Goal: Task Accomplishment & Management: Complete application form

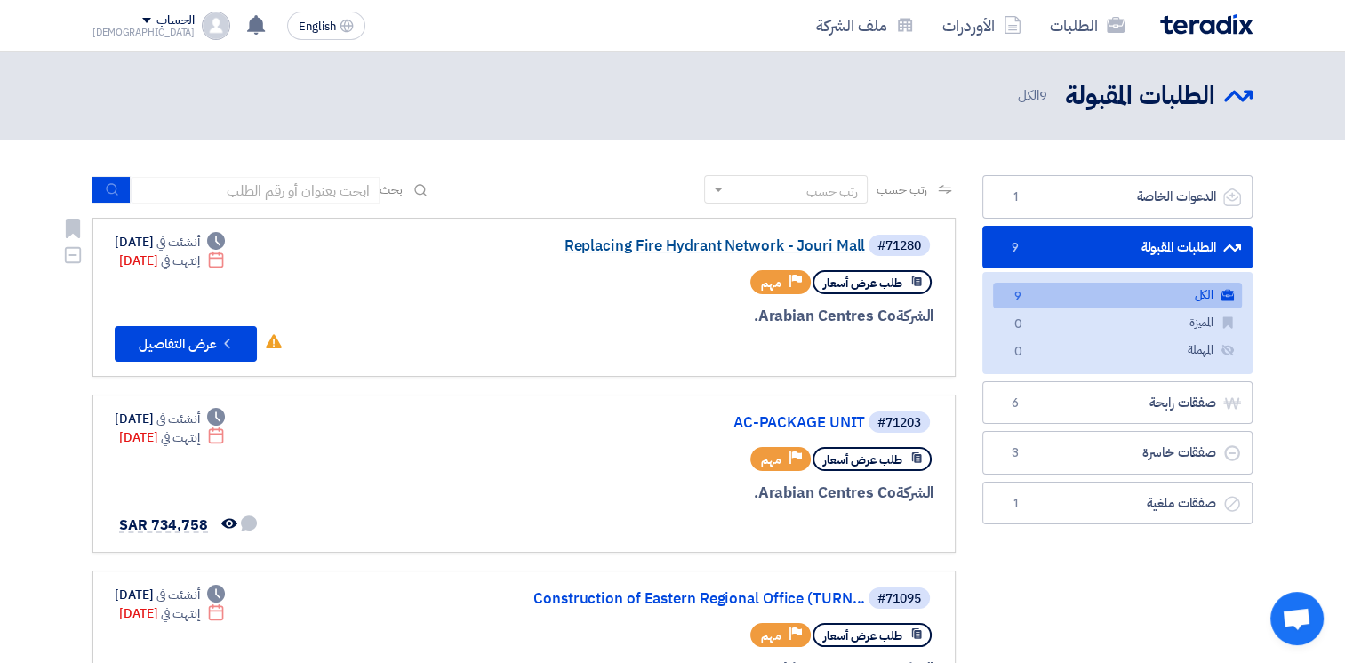
click at [711, 242] on link "Replacing Fire Hydrant Network - Jouri Mall" at bounding box center [687, 246] width 356 height 16
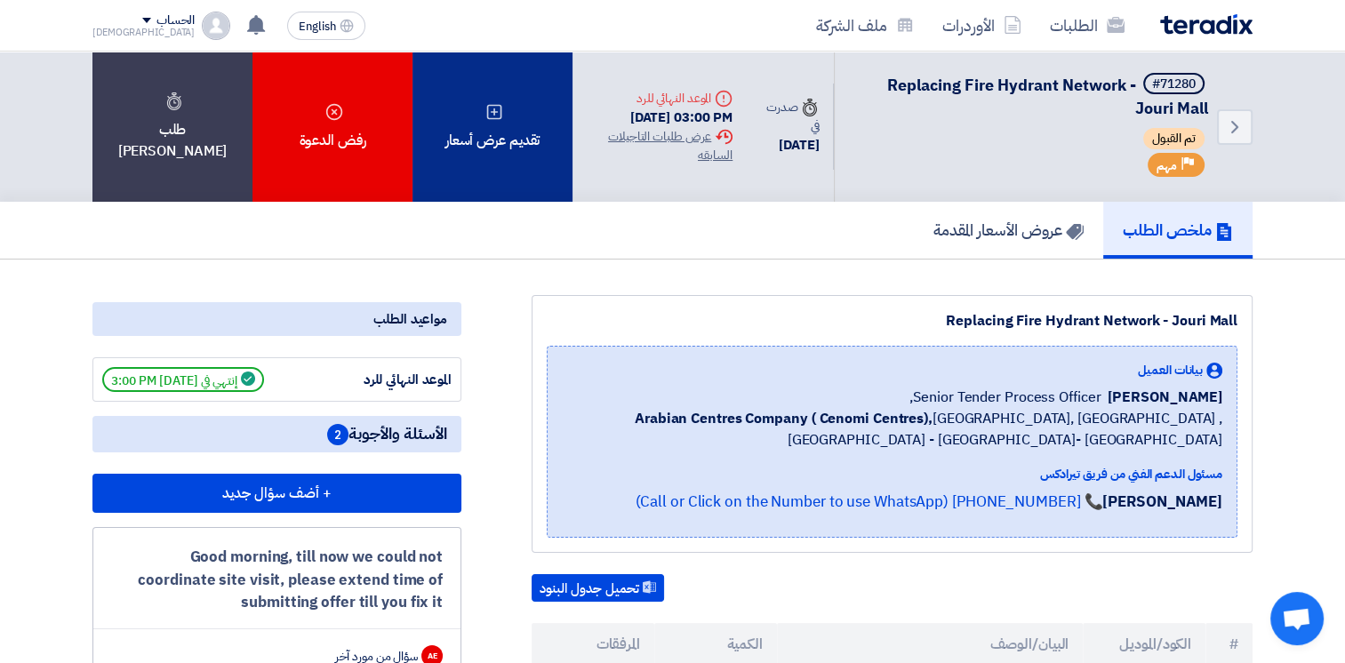
click at [487, 137] on div "تقديم عرض أسعار" at bounding box center [493, 127] width 160 height 150
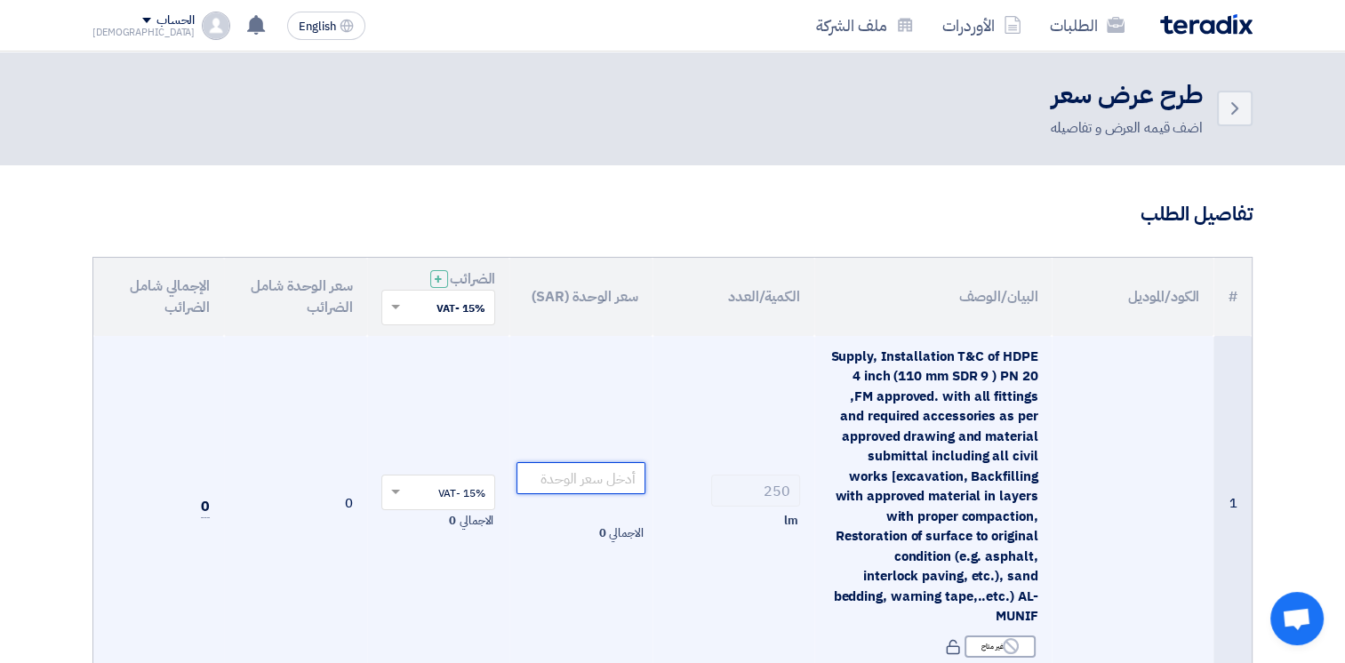
click at [580, 483] on input "number" at bounding box center [581, 478] width 129 height 32
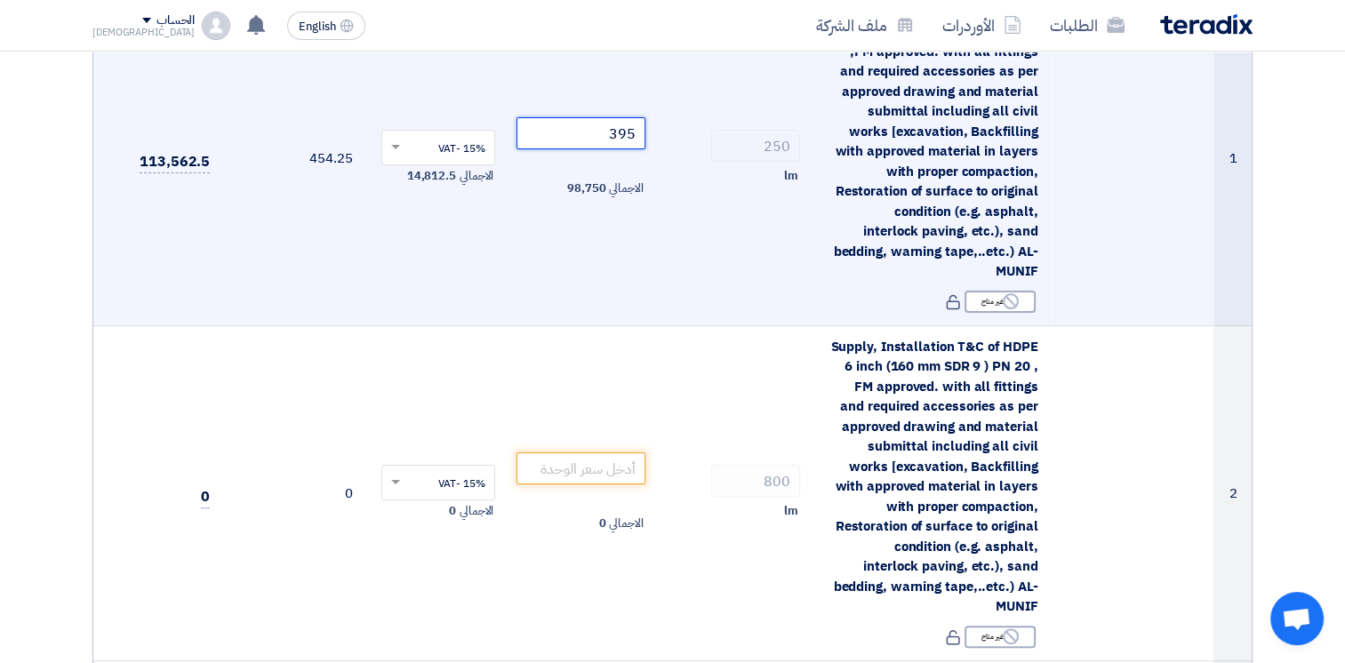
scroll to position [445, 0]
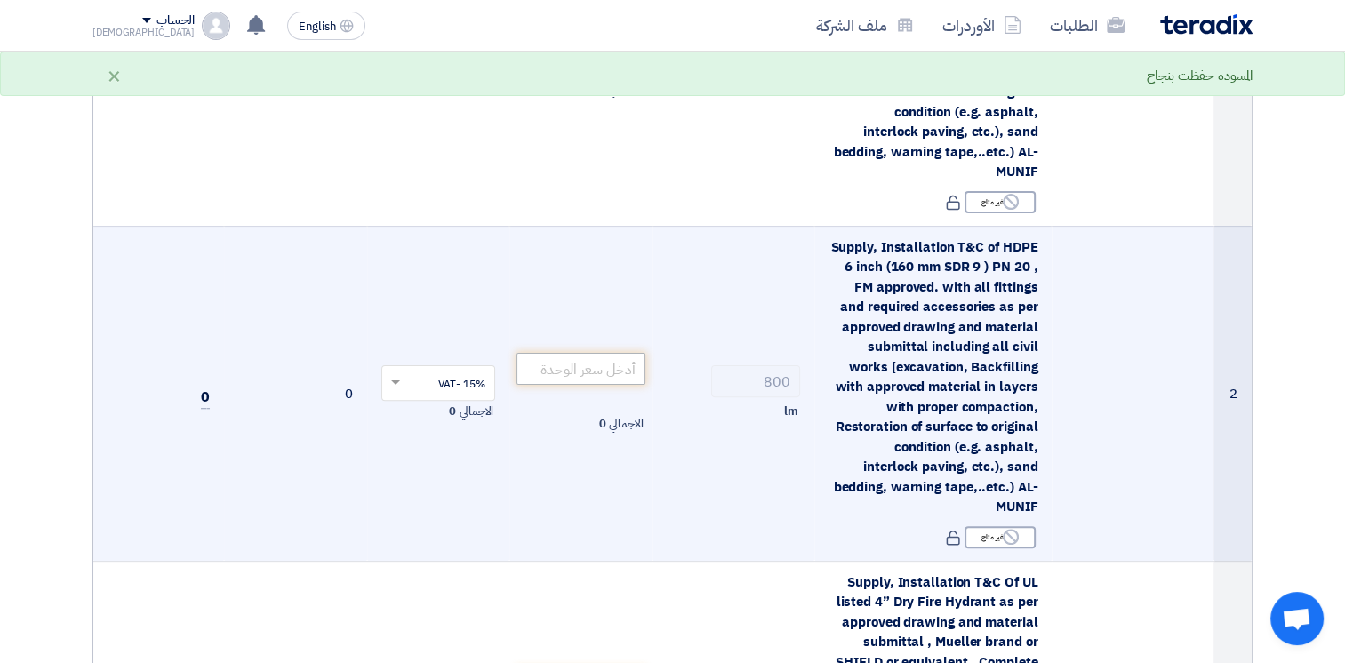
type input "395"
click at [582, 367] on input "number" at bounding box center [581, 369] width 129 height 32
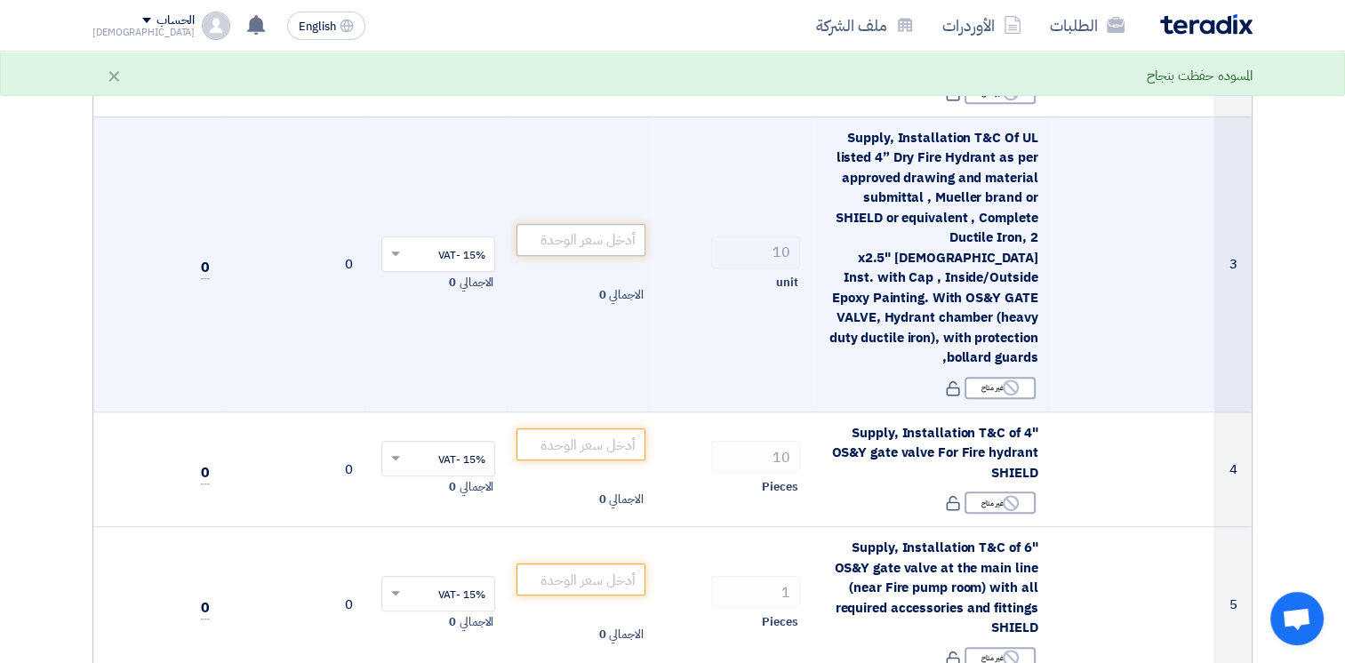
type input "475"
click at [586, 233] on input "number" at bounding box center [581, 240] width 129 height 32
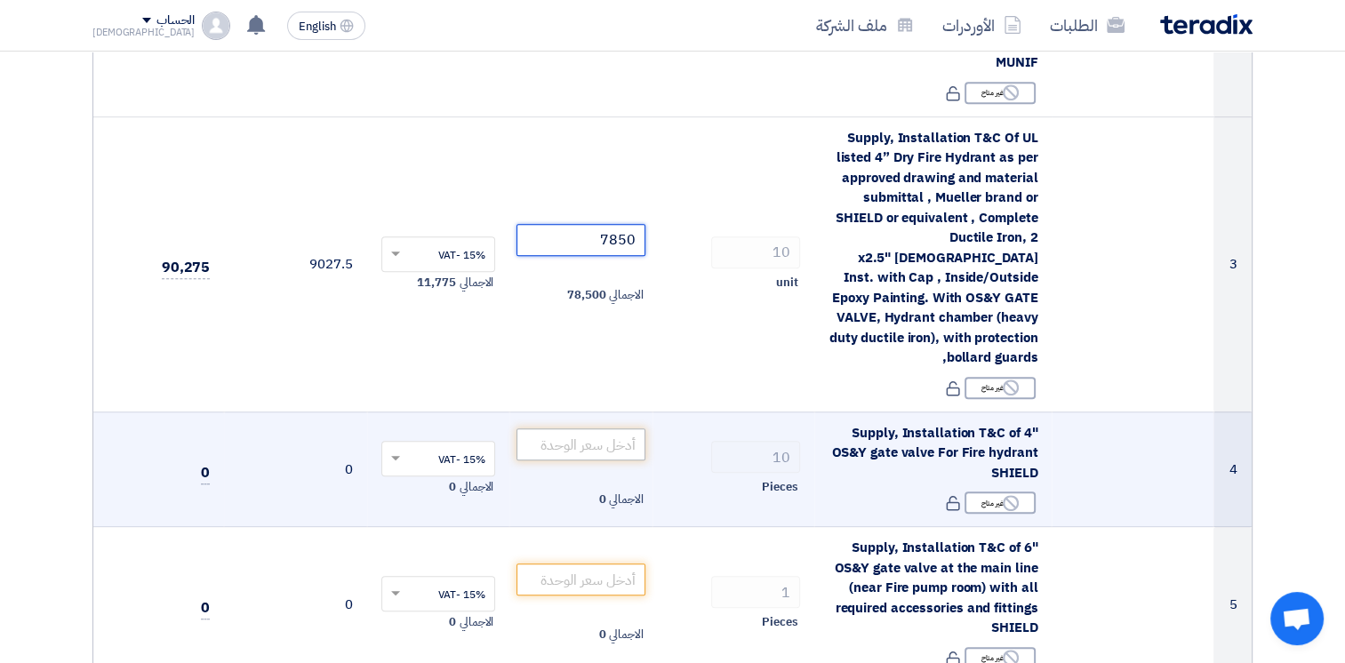
type input "7850"
click at [628, 429] on input "number" at bounding box center [581, 445] width 129 height 32
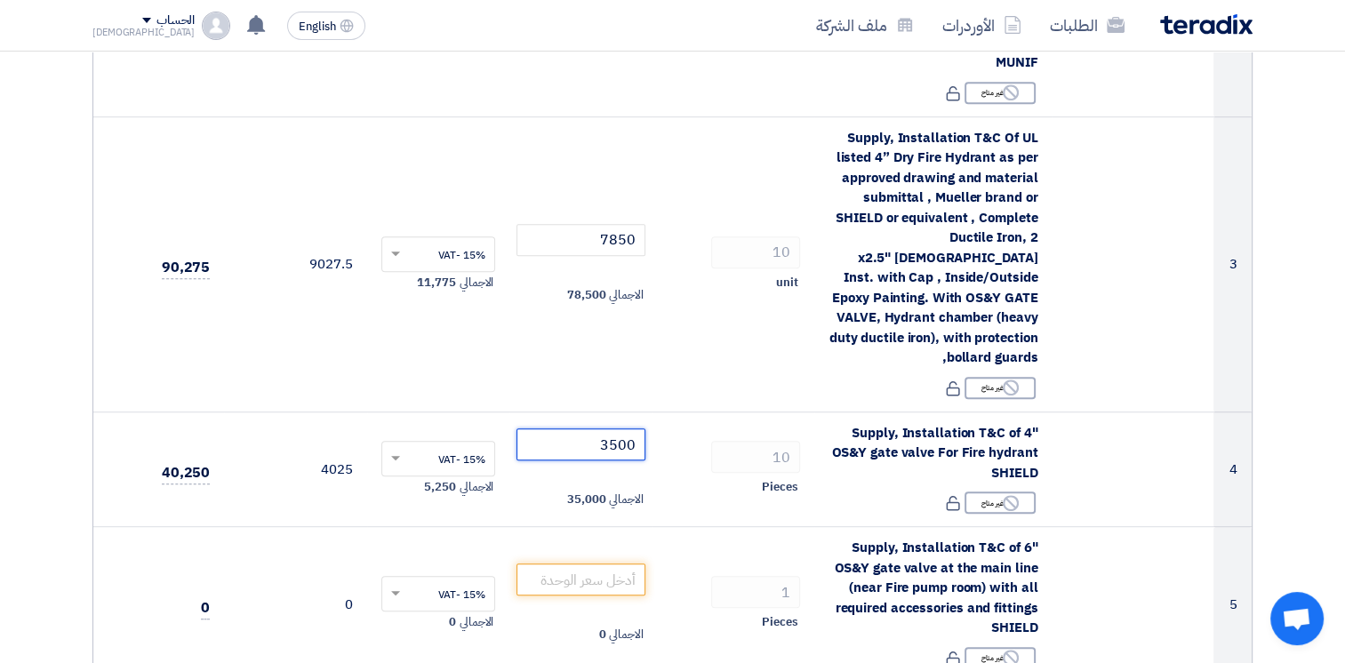
type input "3500"
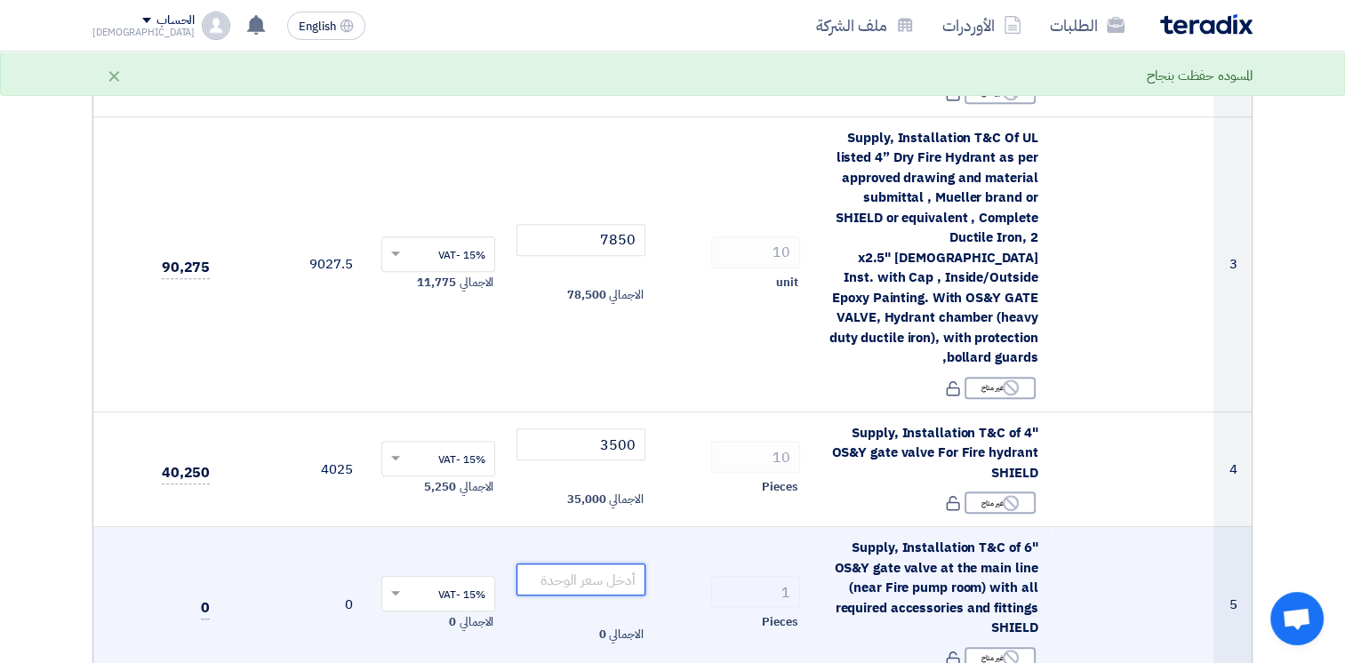
click at [629, 564] on input "number" at bounding box center [581, 580] width 129 height 32
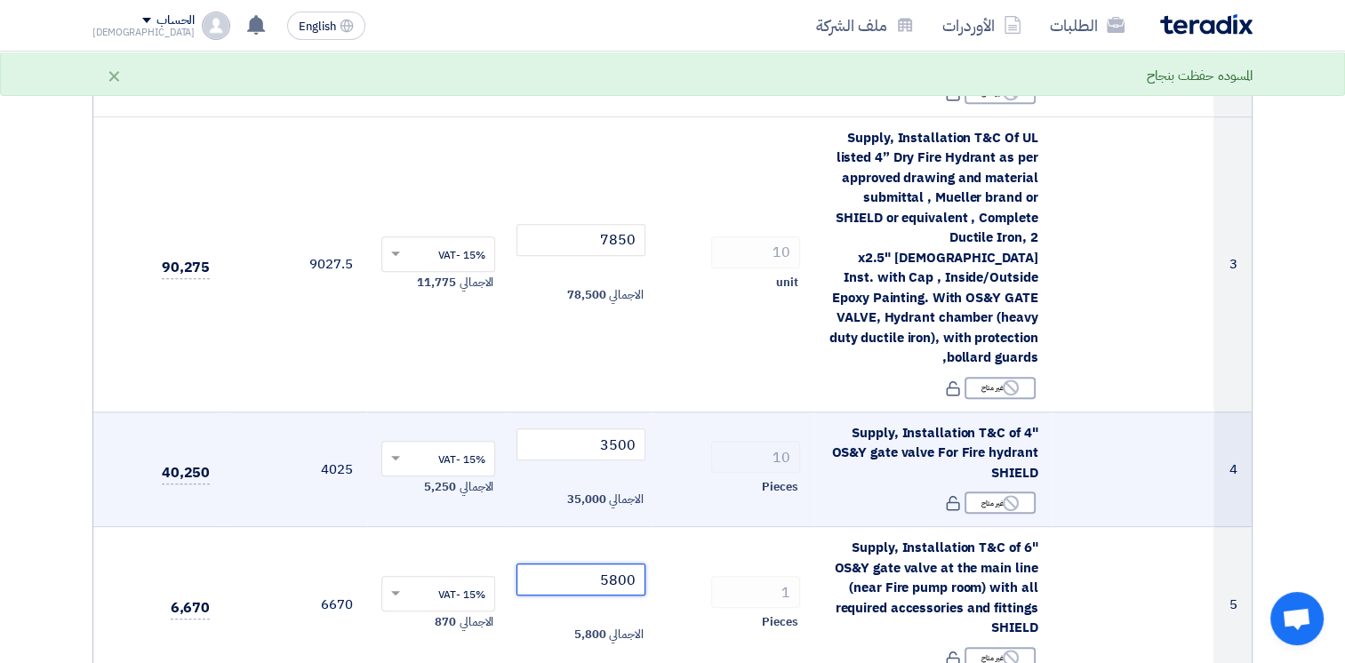
type input "5800"
click at [742, 500] on td "10 Pieces" at bounding box center [734, 470] width 162 height 116
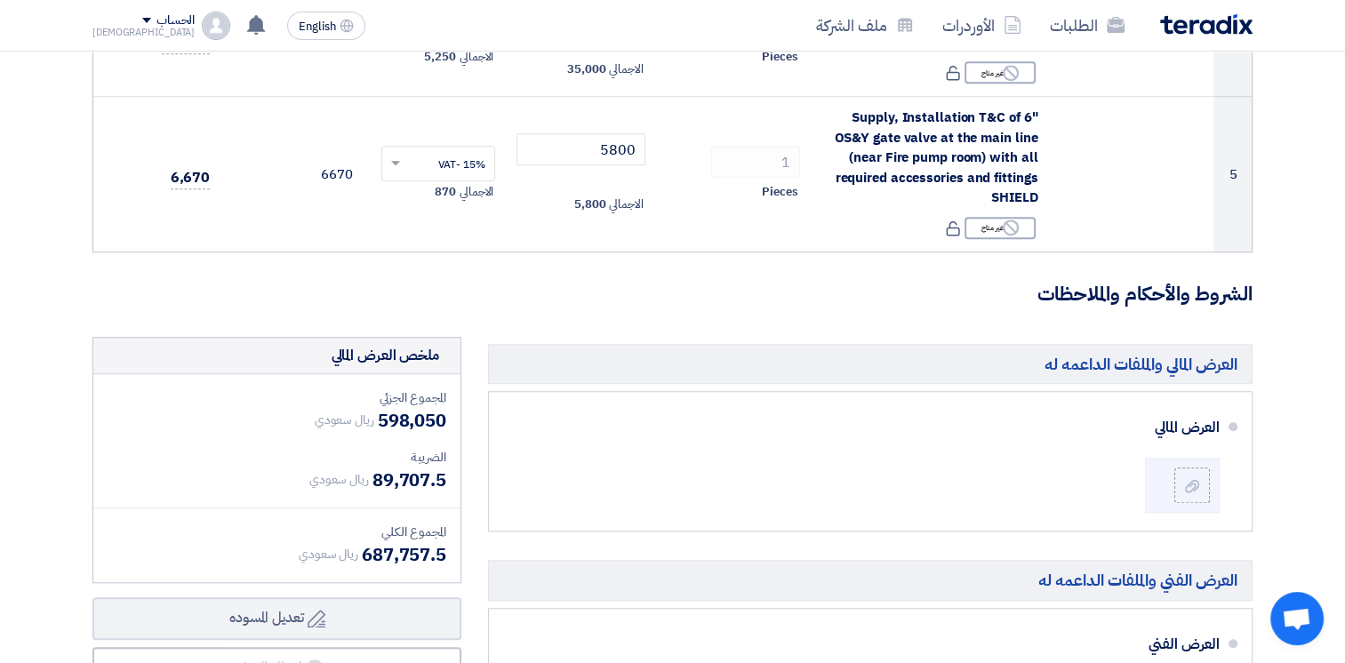
scroll to position [1337, 0]
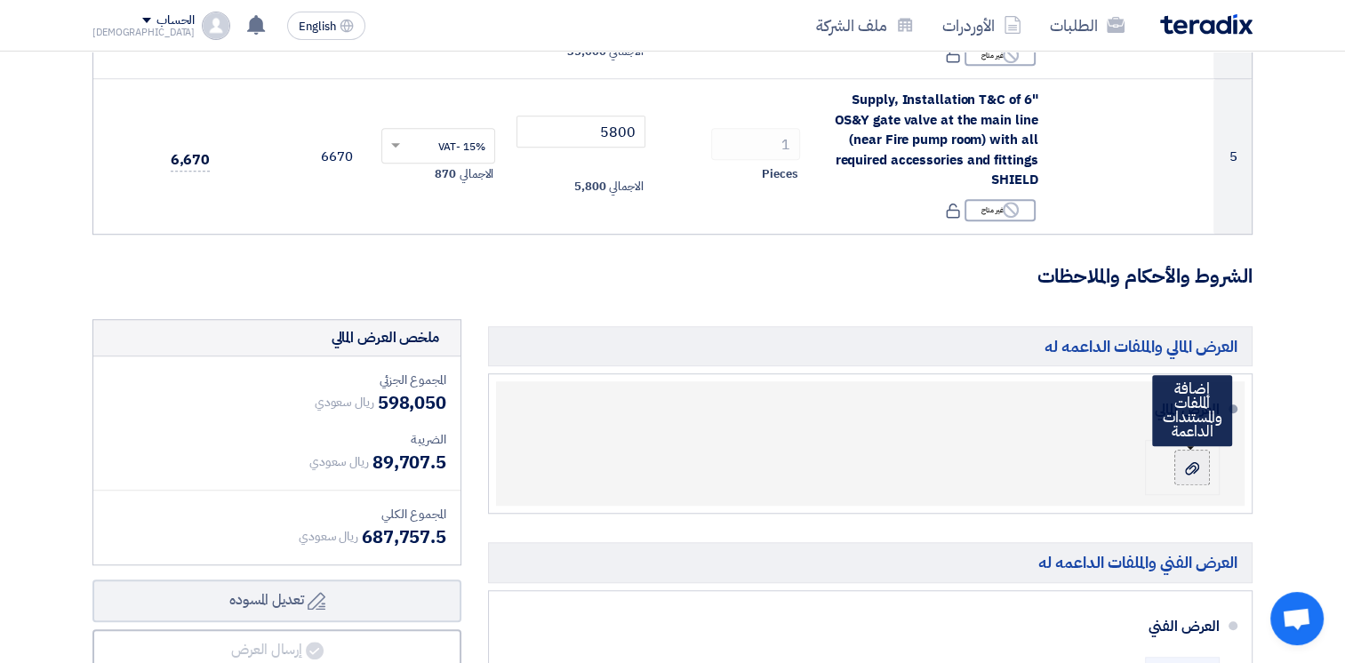
click at [1194, 459] on div at bounding box center [1192, 468] width 21 height 18
click at [0, 0] on input "file" at bounding box center [0, 0] width 0 height 0
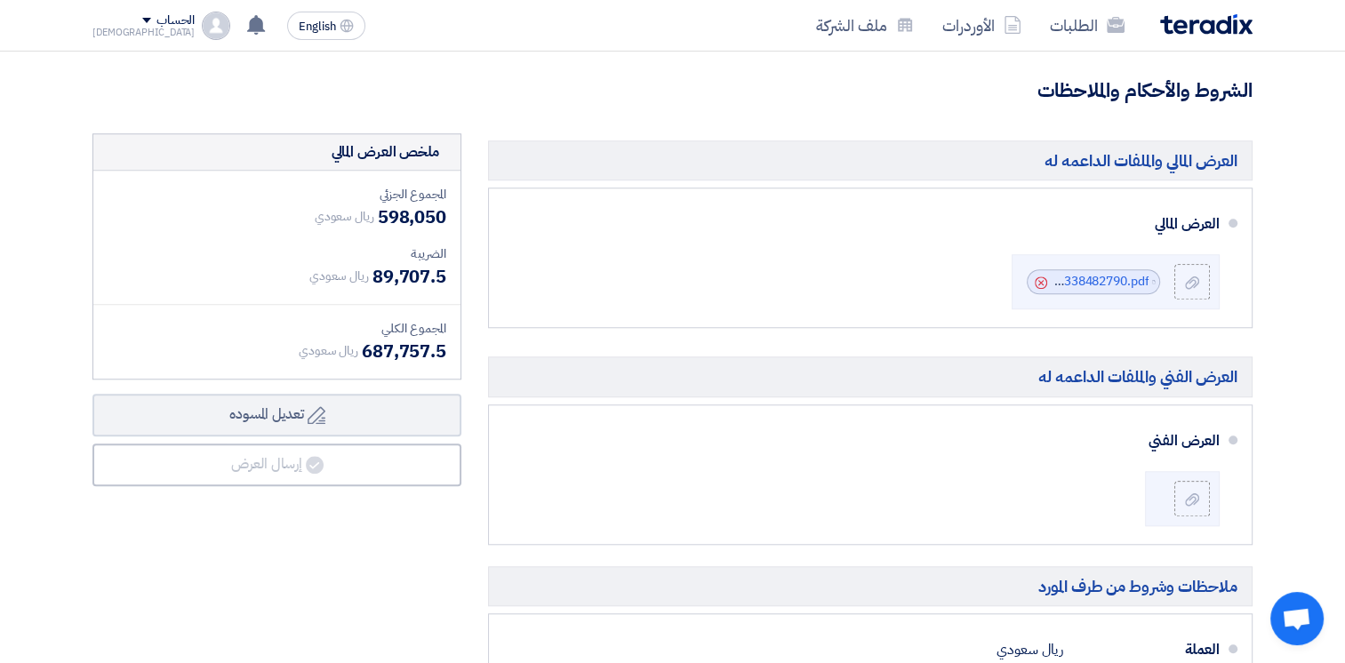
scroll to position [1645, 0]
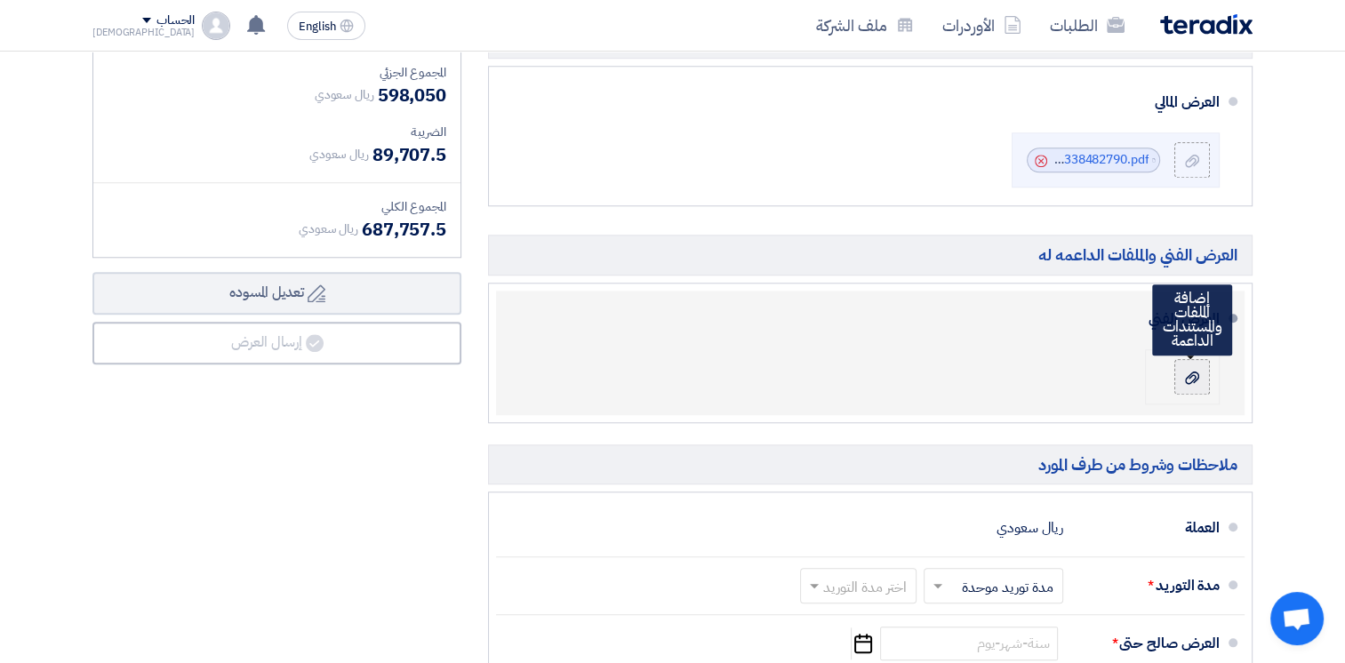
click at [1174, 359] on div "إضافة الملفات والمستندات الداعمة" at bounding box center [1185, 377] width 50 height 36
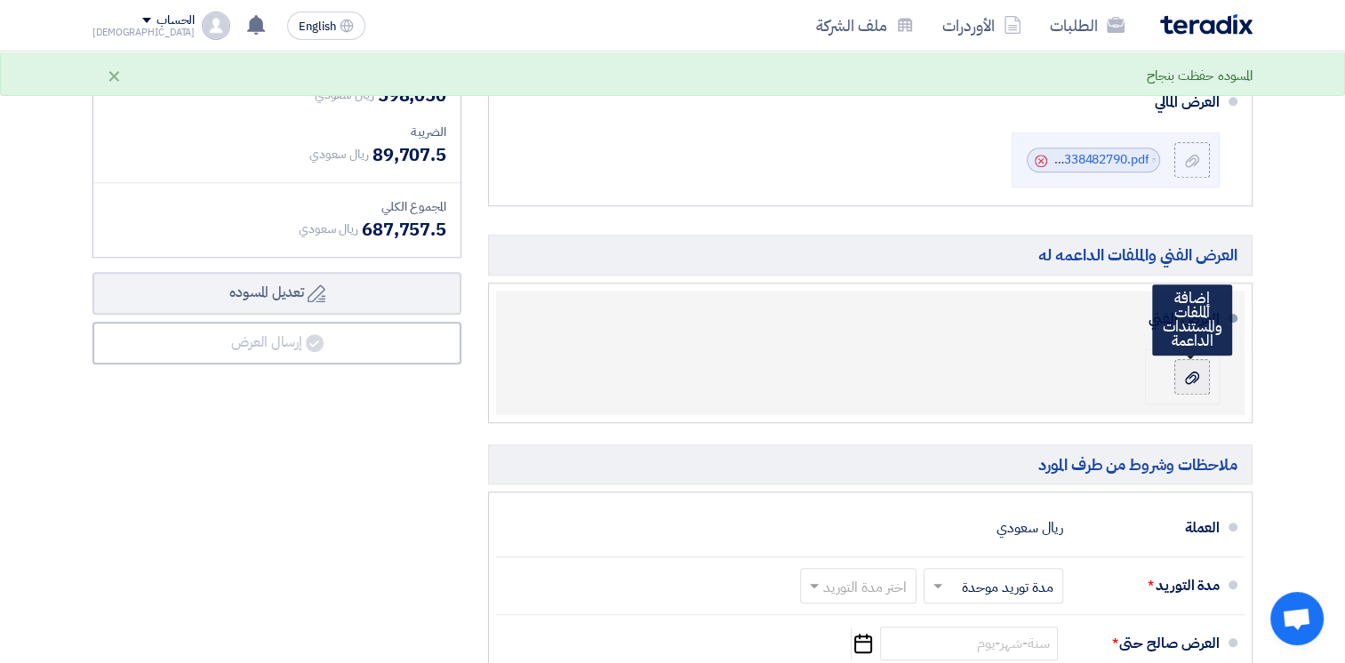
click at [1199, 368] on div at bounding box center [1192, 377] width 21 height 18
click at [0, 0] on input "file" at bounding box center [0, 0] width 0 height 0
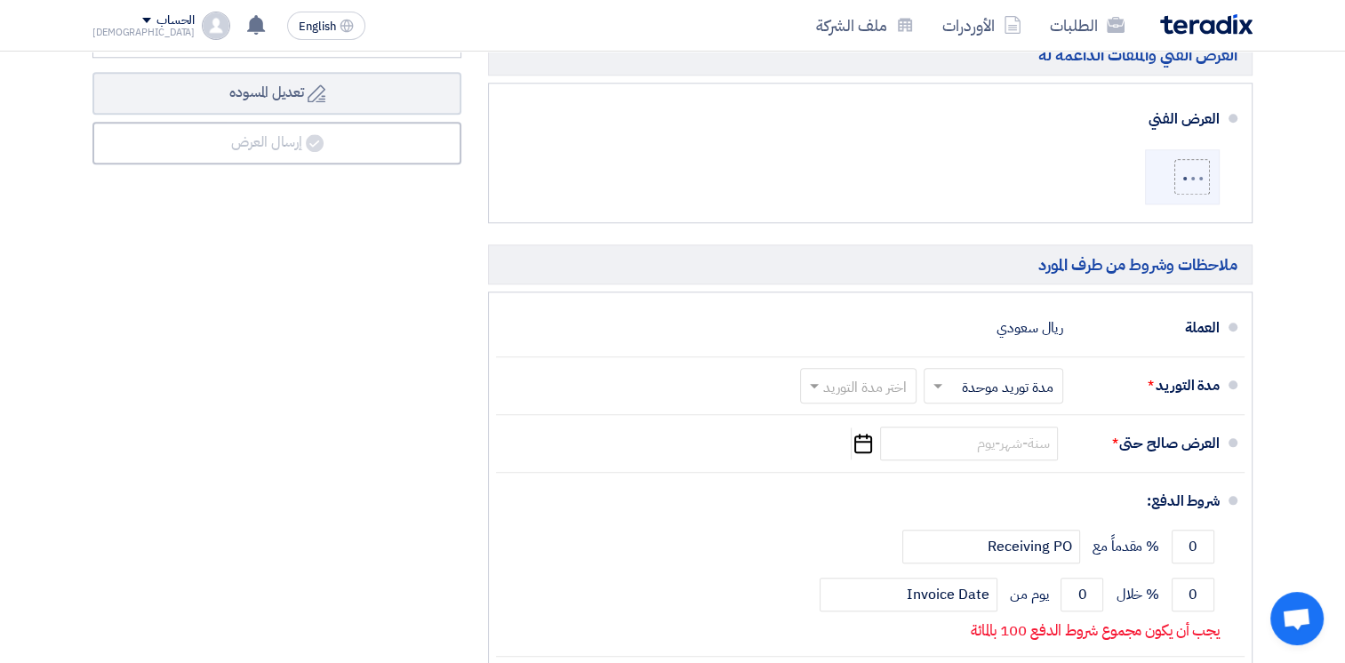
scroll to position [1856, 0]
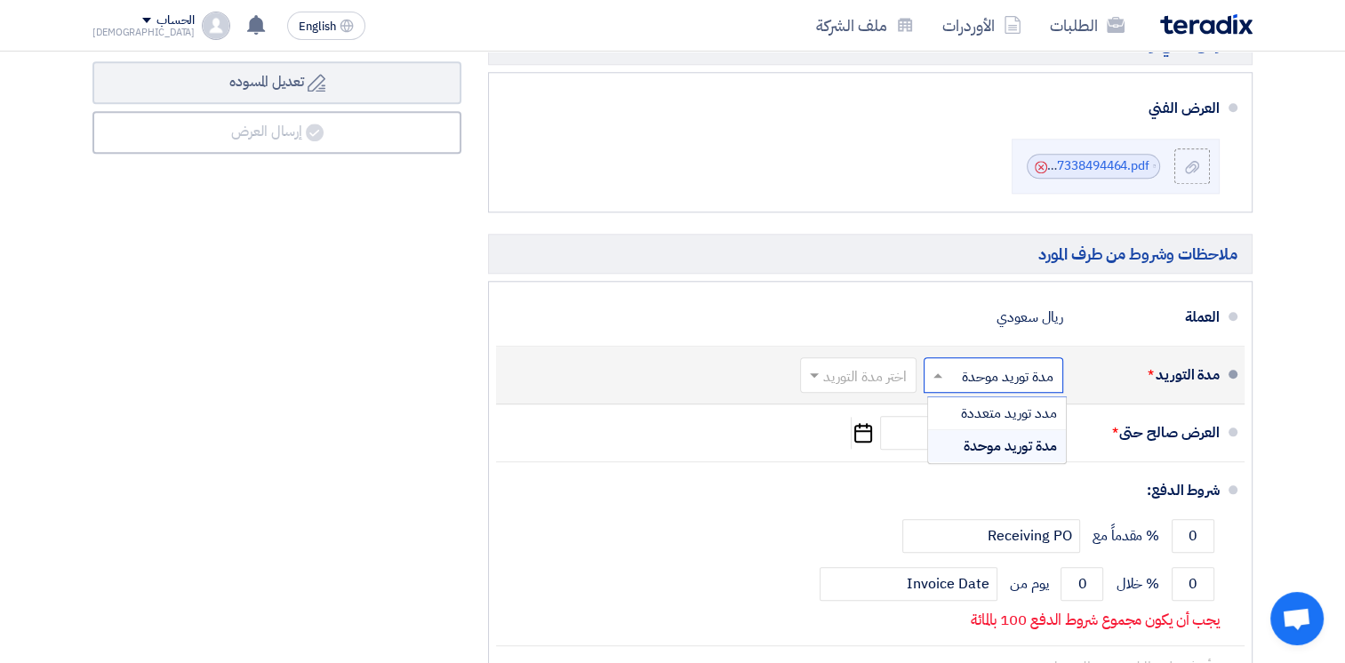
click at [1014, 364] on input "text" at bounding box center [990, 377] width 131 height 26
click at [996, 364] on input "text" at bounding box center [990, 377] width 131 height 26
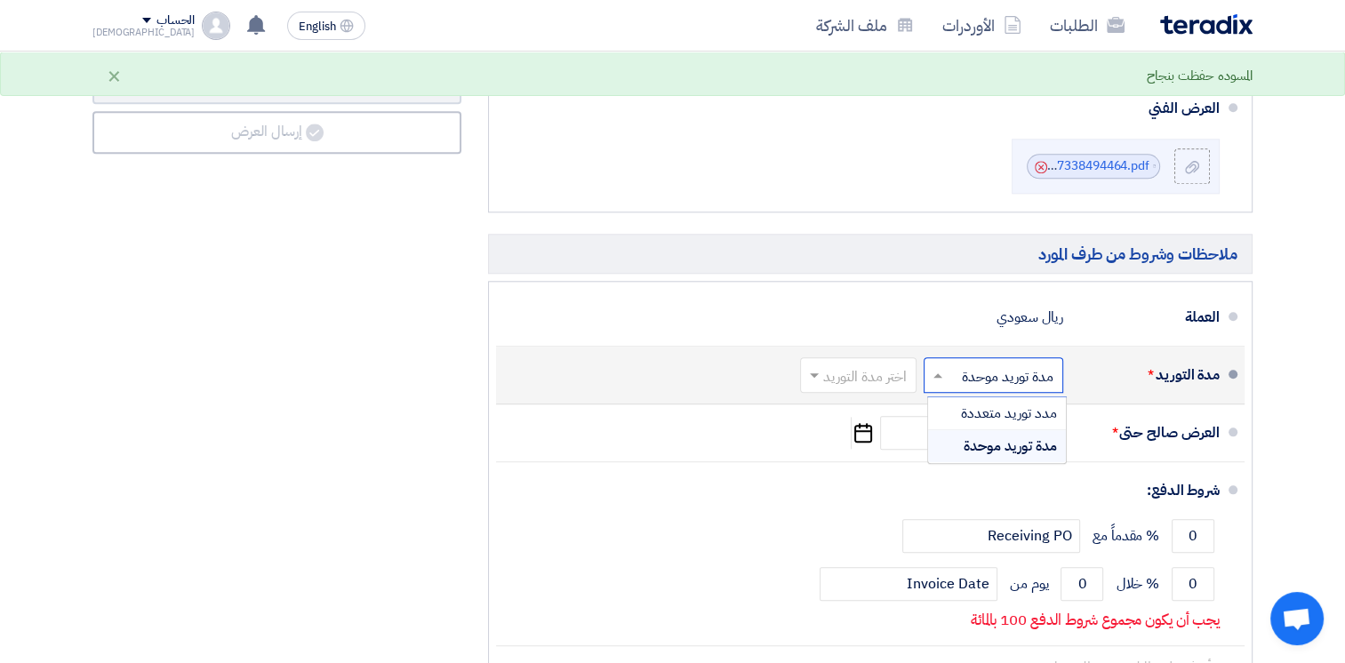
click at [866, 364] on input "text" at bounding box center [855, 377] width 108 height 26
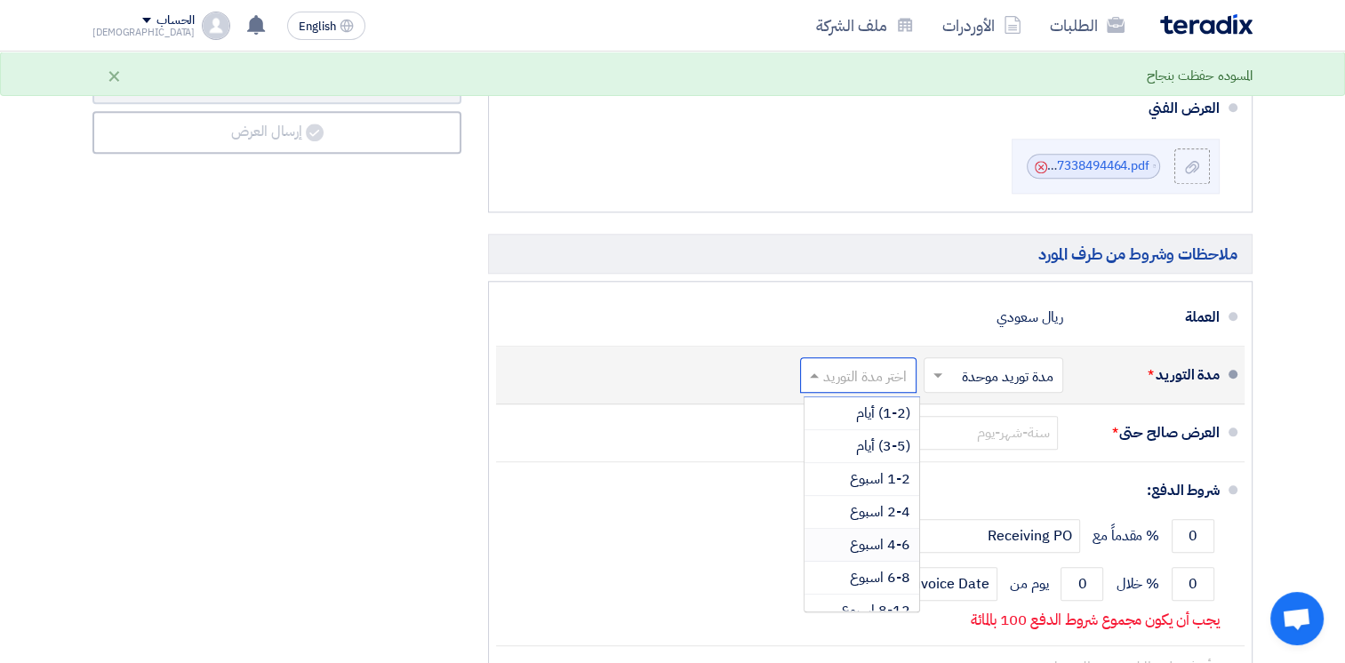
click at [875, 534] on span "4-6 اسبوع" at bounding box center [880, 544] width 60 height 21
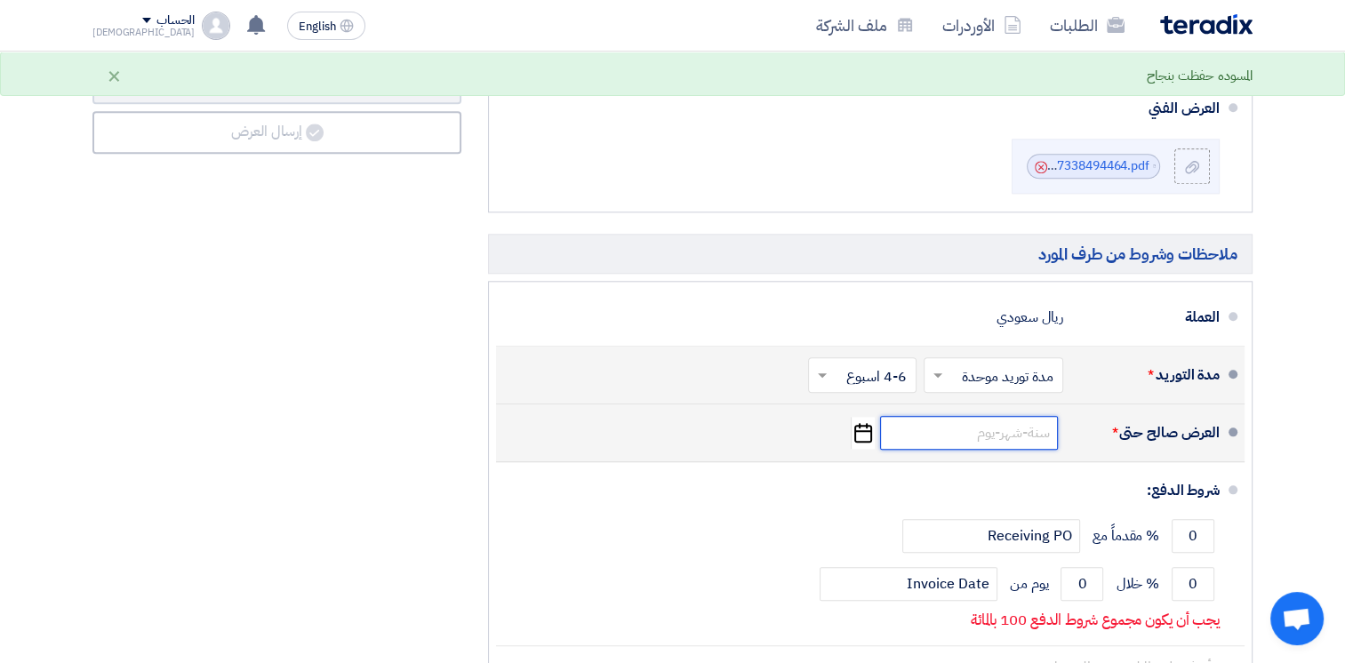
click at [1030, 416] on input at bounding box center [969, 433] width 178 height 34
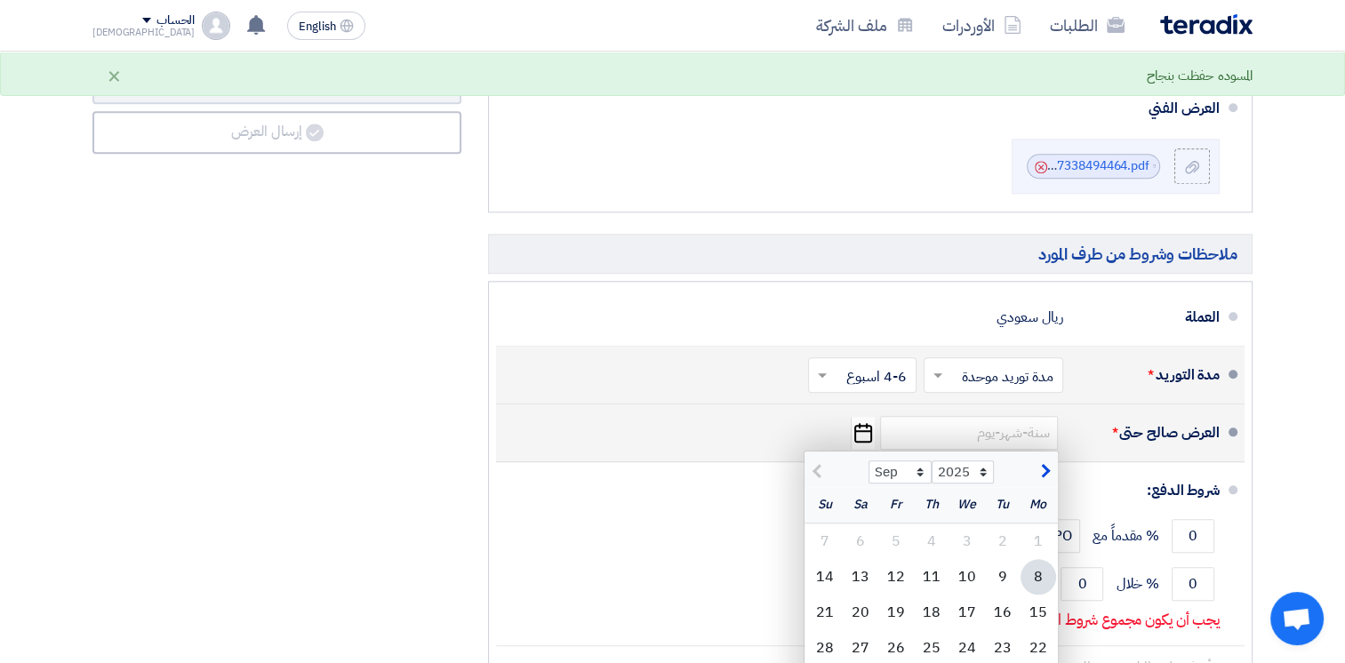
type input "[DATE]"
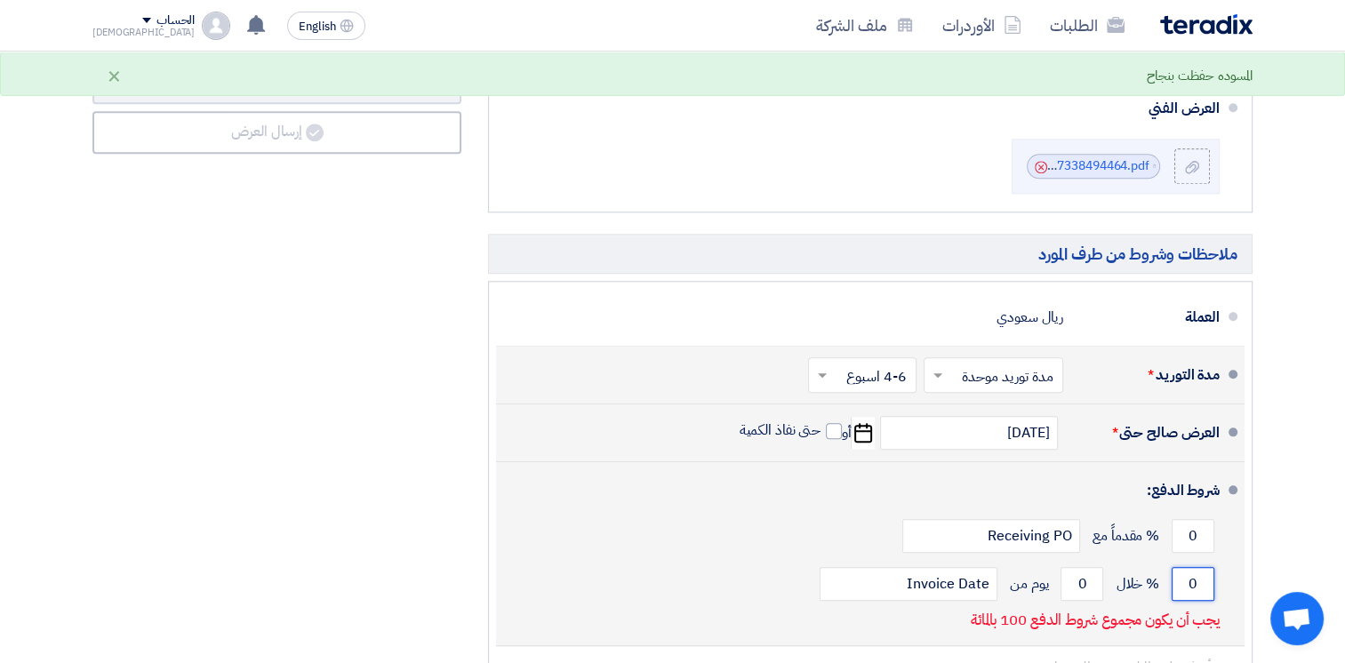
click at [1188, 567] on input "0" at bounding box center [1193, 584] width 43 height 34
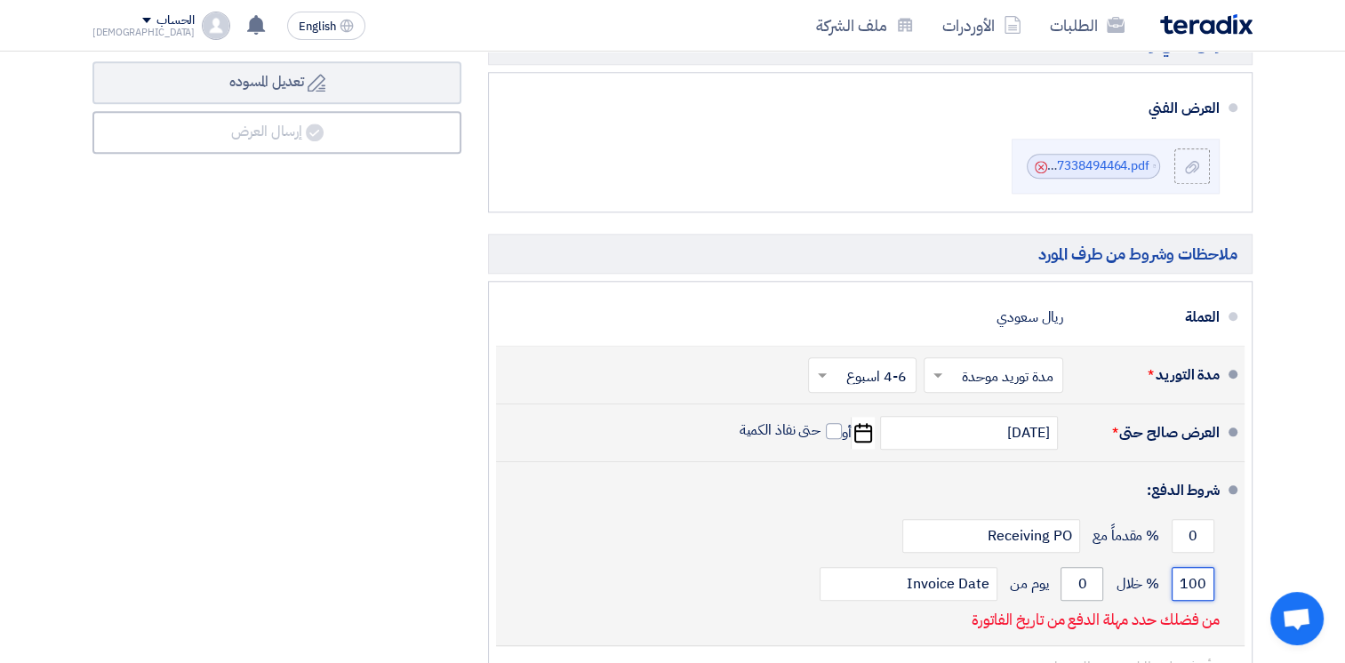
type input "100"
drag, startPoint x: 1082, startPoint y: 556, endPoint x: 1062, endPoint y: 557, distance: 20.5
click at [1062, 567] on input "0" at bounding box center [1082, 584] width 43 height 34
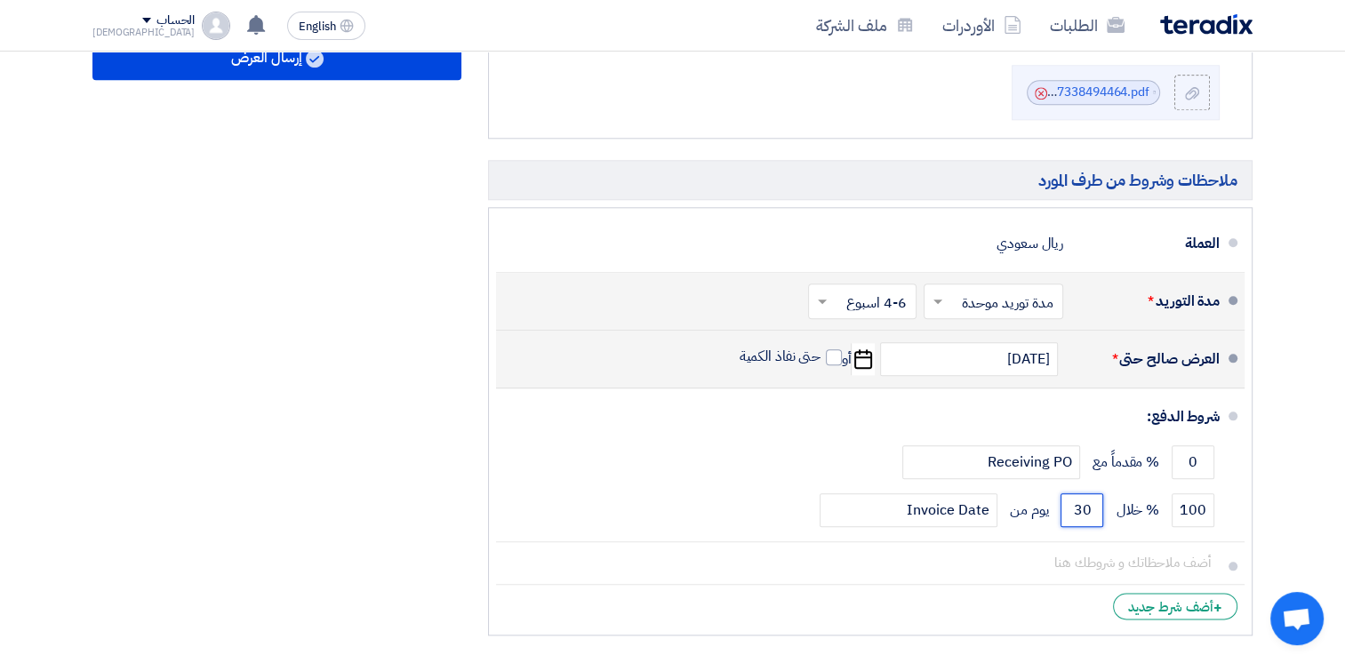
scroll to position [1926, 0]
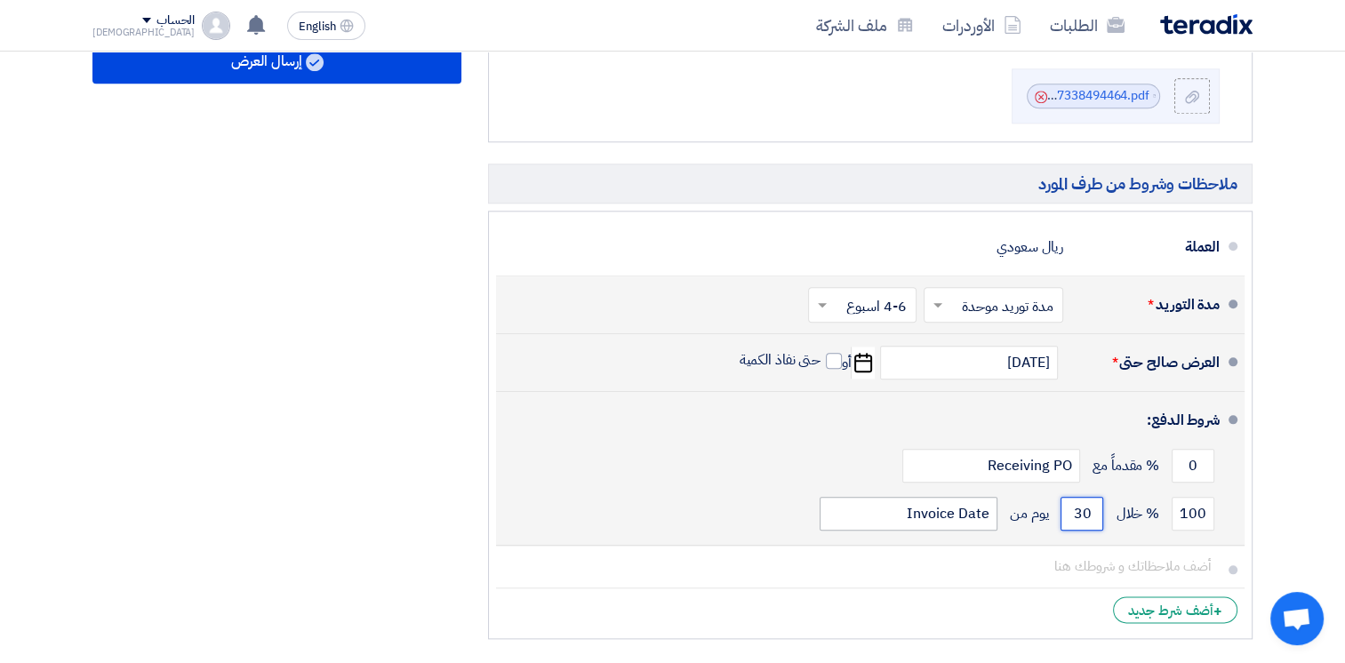
type input "30"
click at [934, 498] on input "Invoice Date" at bounding box center [909, 514] width 178 height 34
click at [942, 497] on input "Invoice Date" at bounding box center [909, 514] width 178 height 34
click at [973, 497] on input "Invoice Date" at bounding box center [909, 514] width 178 height 34
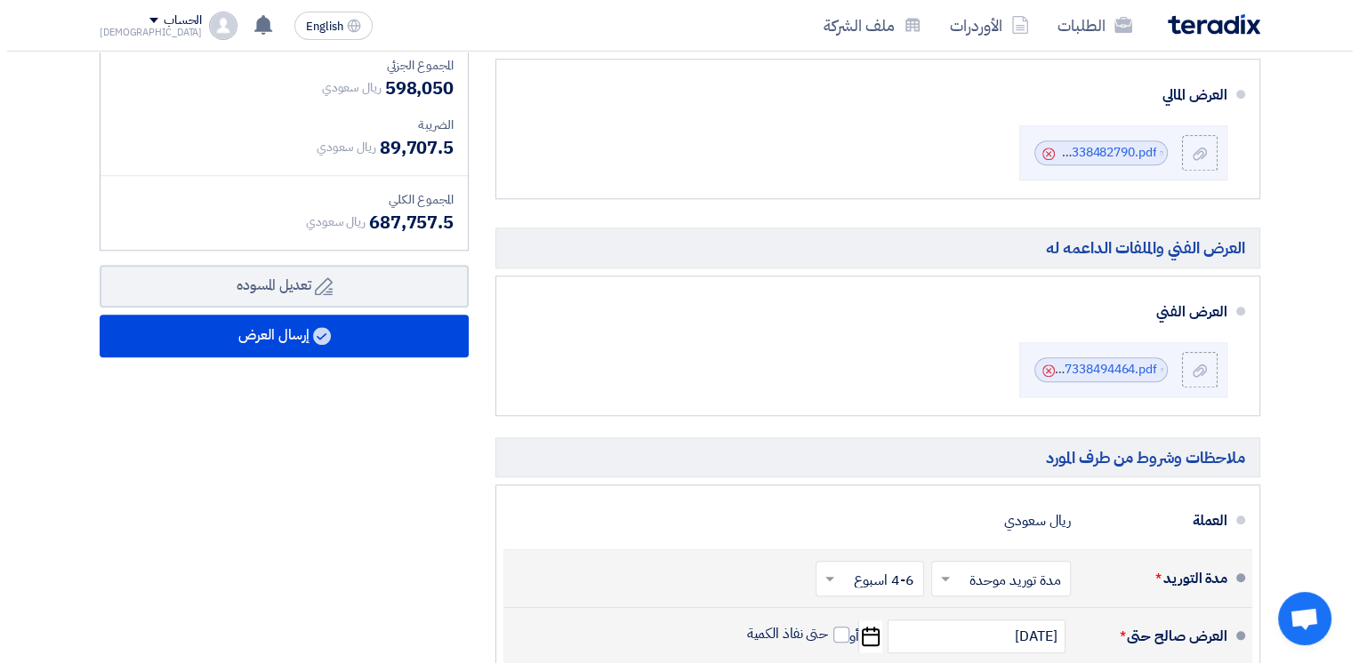
scroll to position [1431, 0]
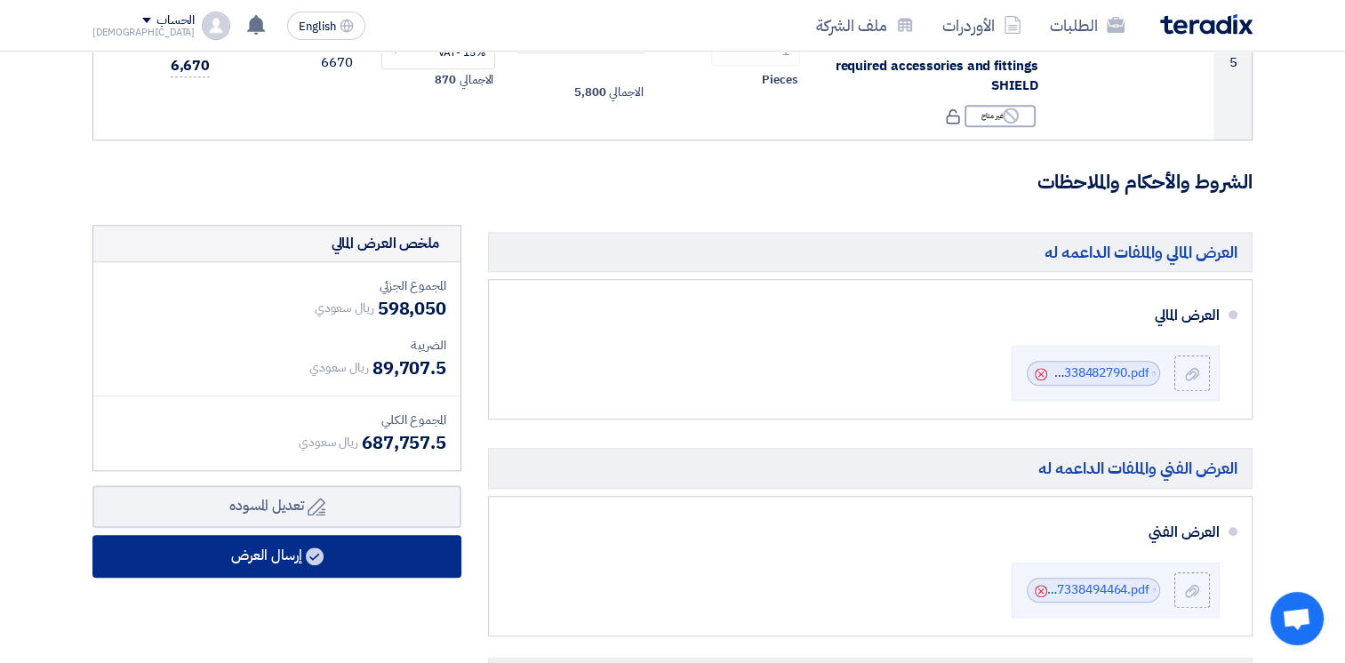
click at [276, 535] on button "إرسال العرض" at bounding box center [276, 556] width 369 height 43
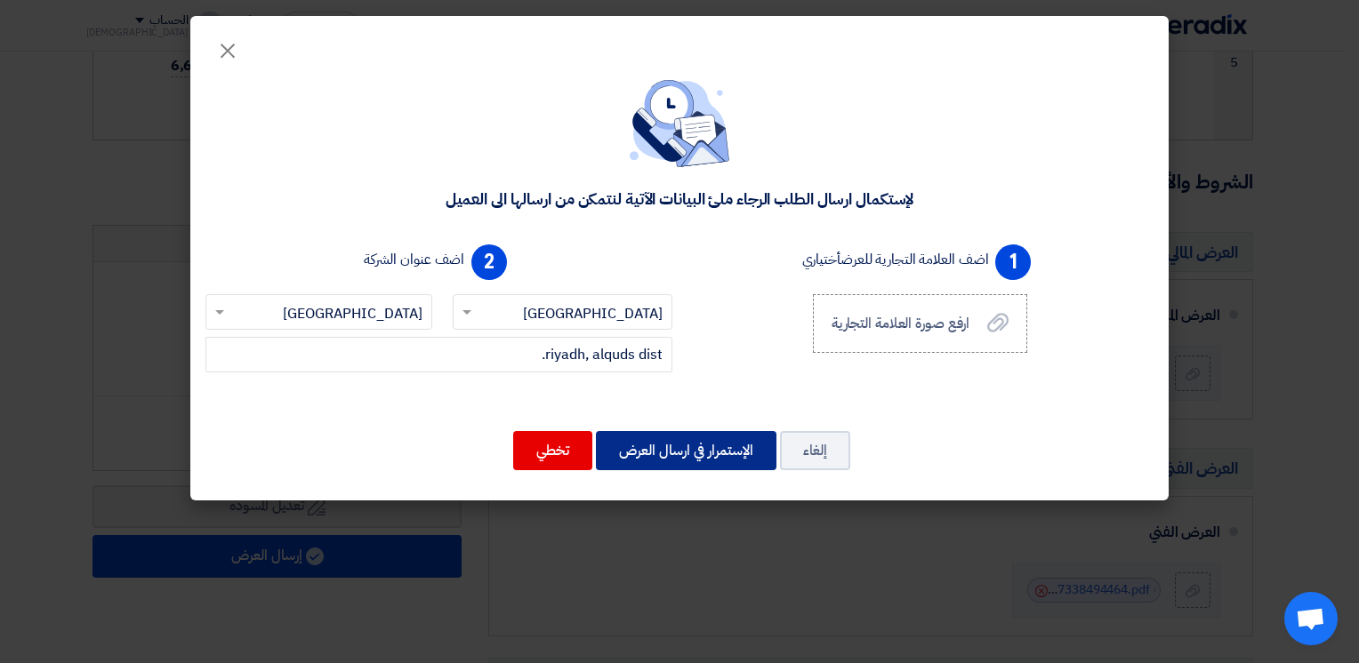
click at [697, 462] on button "الإستمرار في ارسال العرض" at bounding box center [686, 450] width 180 height 39
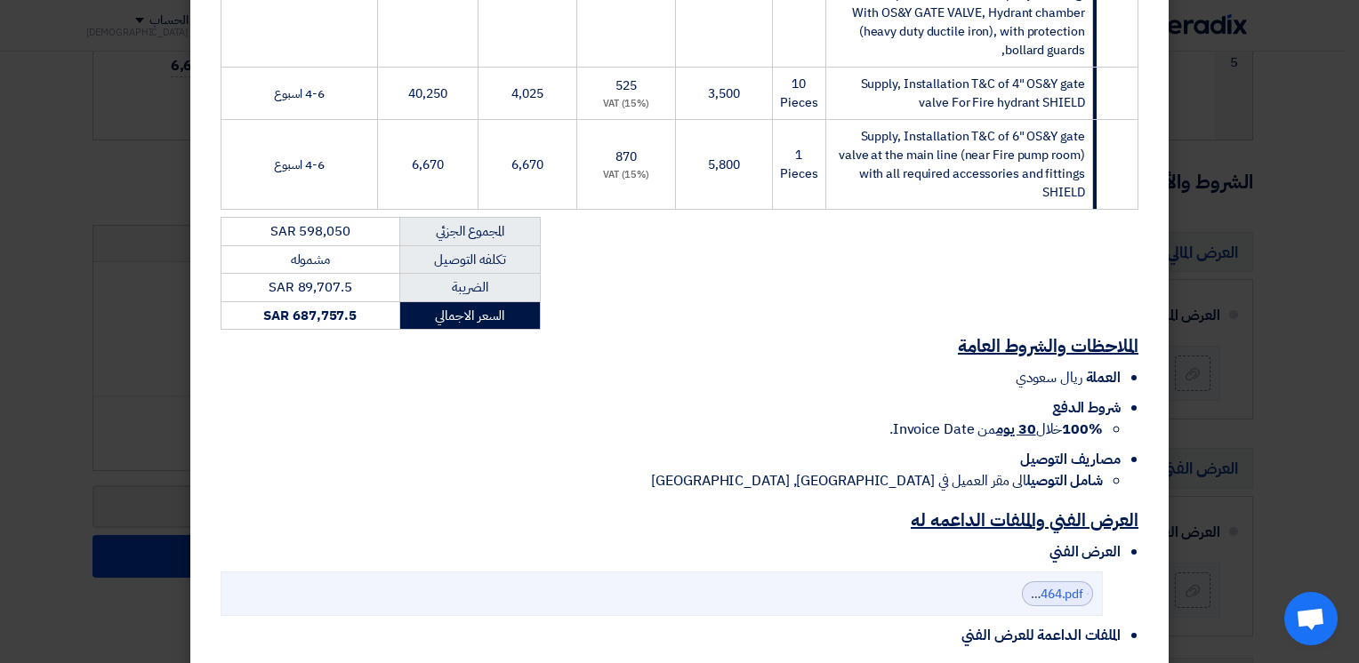
scroll to position [1085, 0]
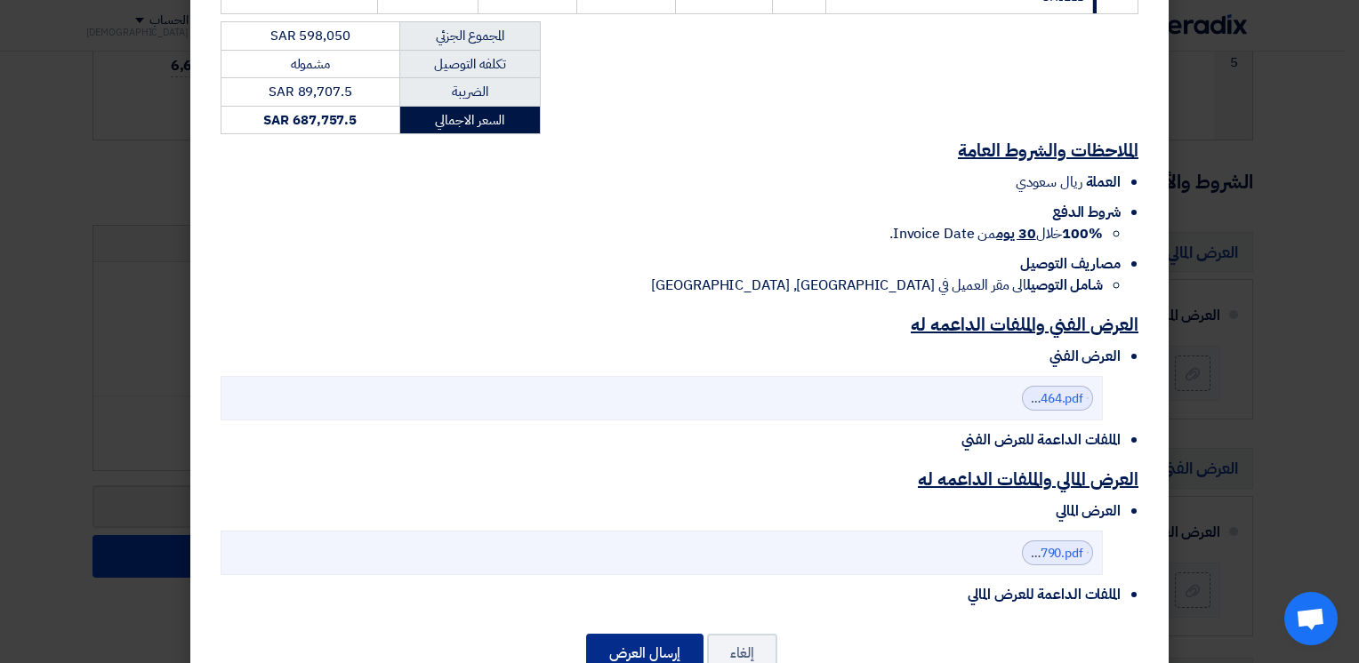
click at [637, 634] on button "إرسال العرض" at bounding box center [644, 653] width 117 height 39
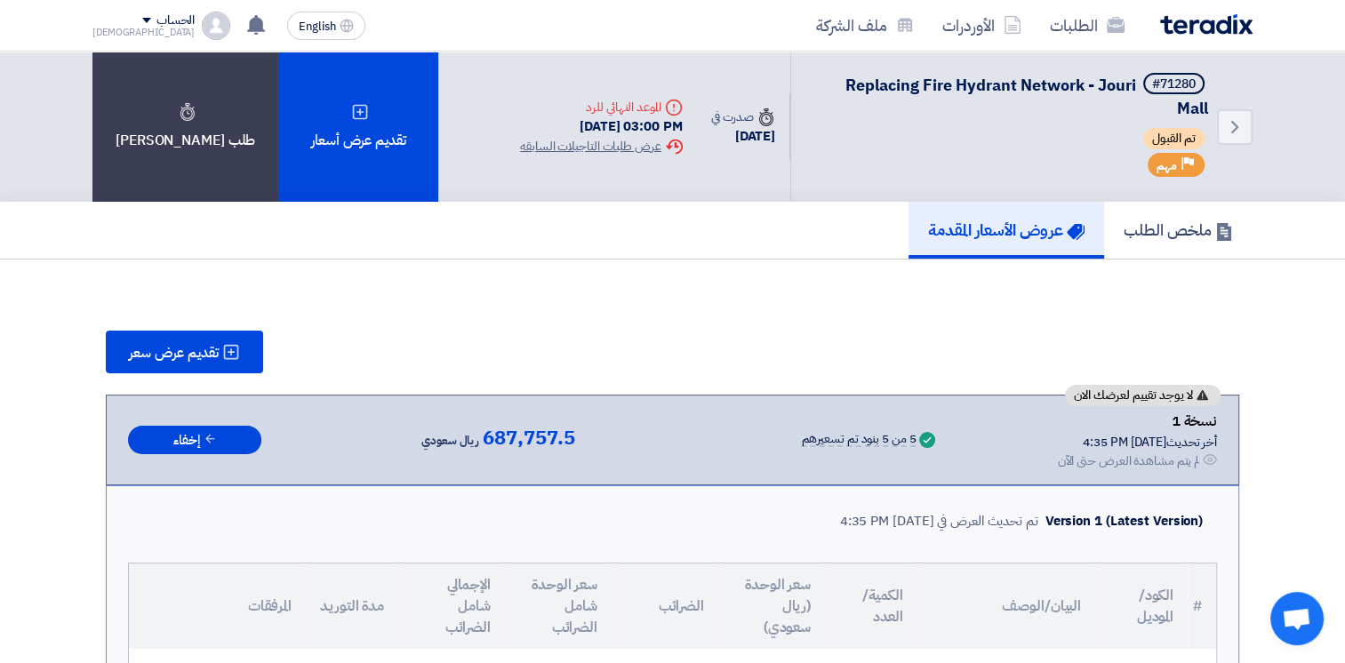
drag, startPoint x: 590, startPoint y: 119, endPoint x: 681, endPoint y: 123, distance: 90.8
click at [681, 123] on div "Deadline الموعد النهائي للرد [DATE] 03:00 PM Extension History عرض طلبات التاجي…" at bounding box center [601, 127] width 190 height 86
drag, startPoint x: 681, startPoint y: 123, endPoint x: 664, endPoint y: 309, distance: 187.5
click at [1167, 229] on h5 "ملخص الطلب" at bounding box center [1178, 230] width 109 height 20
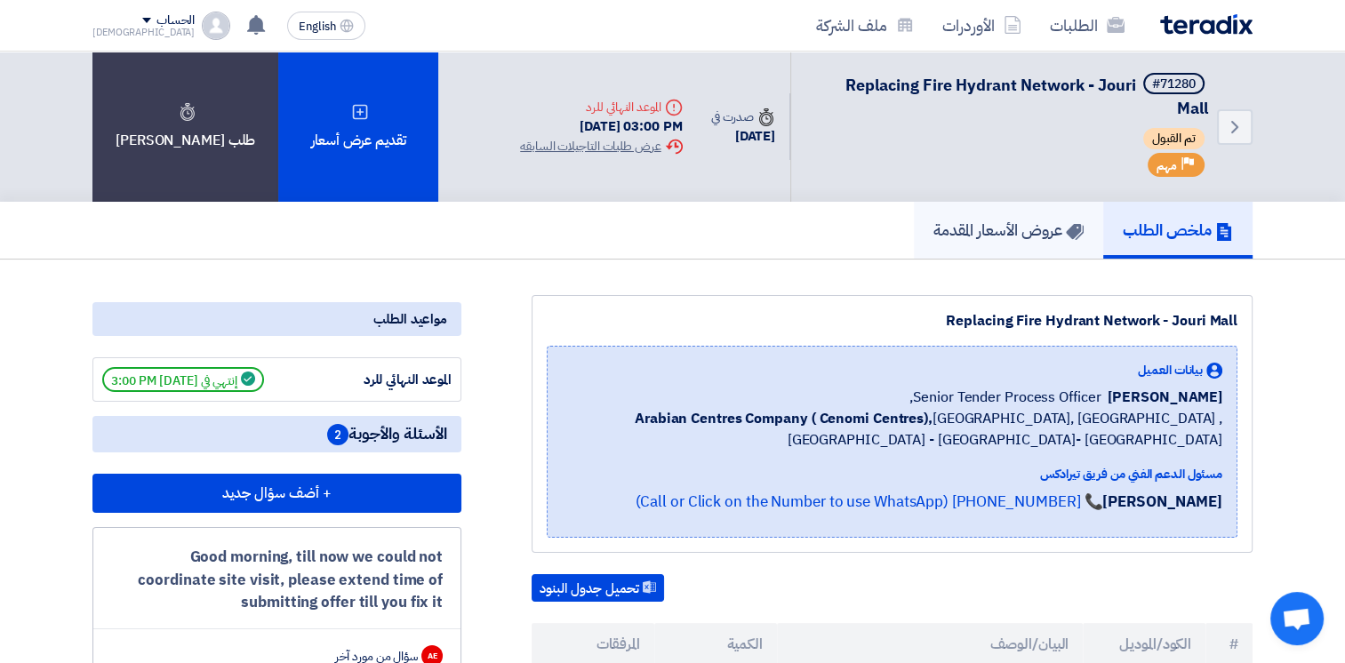
click at [1023, 232] on h5 "عروض الأسعار المقدمة" at bounding box center [1009, 230] width 150 height 20
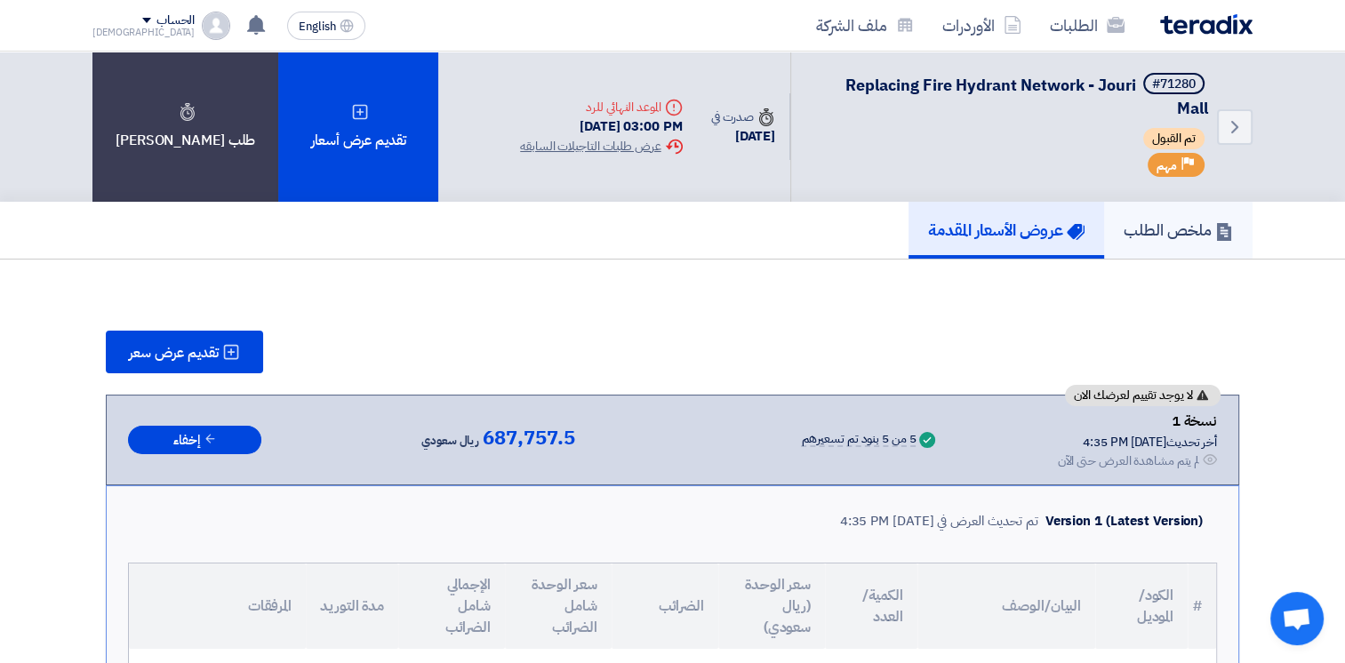
click at [1157, 229] on h5 "ملخص الطلب" at bounding box center [1178, 230] width 109 height 20
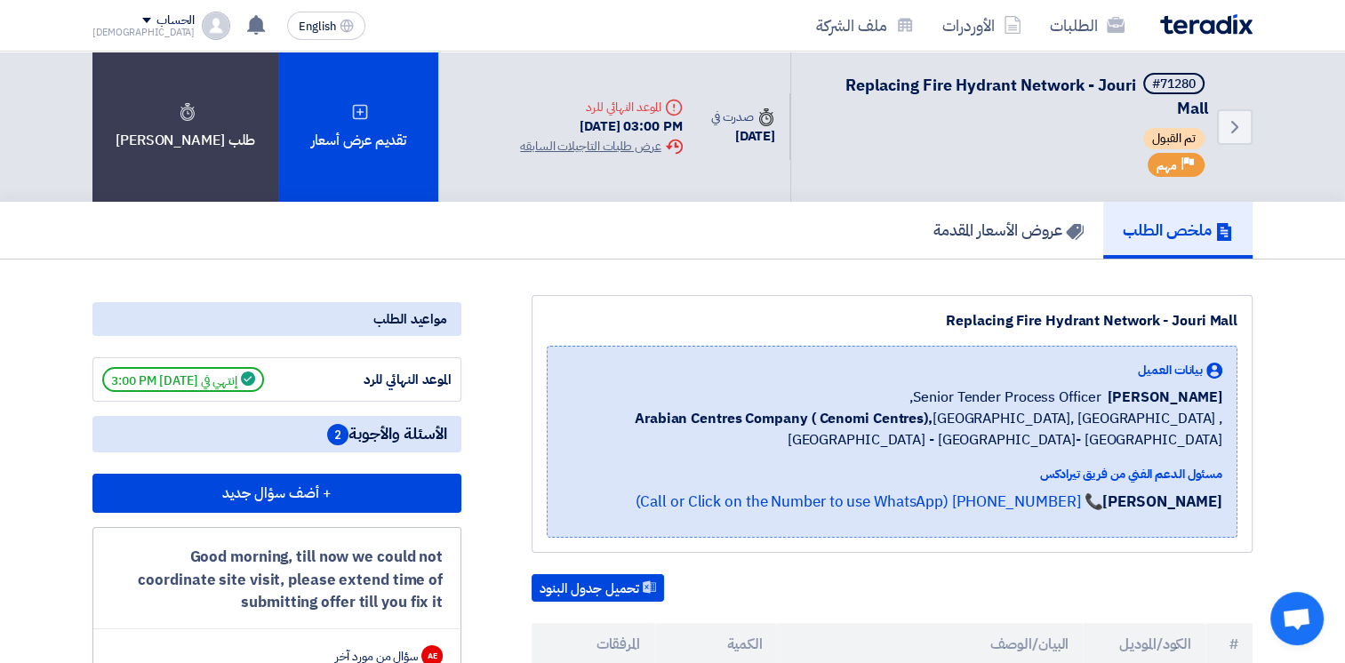
scroll to position [445, 0]
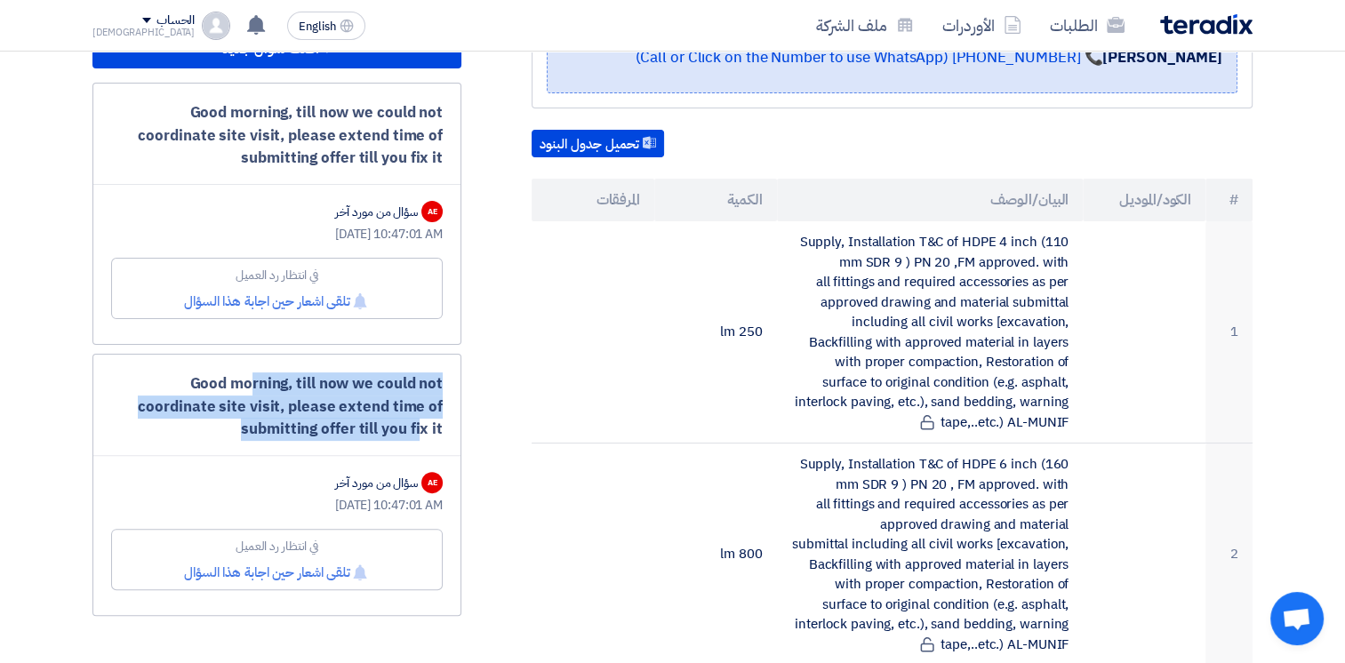
drag, startPoint x: 133, startPoint y: 377, endPoint x: 391, endPoint y: 413, distance: 260.4
click at [391, 413] on div "Good morning, till now we could not coordinate site visit, please extend time o…" at bounding box center [277, 407] width 332 height 68
drag, startPoint x: 391, startPoint y: 413, endPoint x: 345, endPoint y: 411, distance: 46.3
click at [345, 411] on div "Good morning, till now we could not coordinate site visit, please extend time o…" at bounding box center [277, 407] width 332 height 68
click at [388, 413] on div "Good morning, till now we could not coordinate site visit, please extend time o…" at bounding box center [277, 407] width 332 height 68
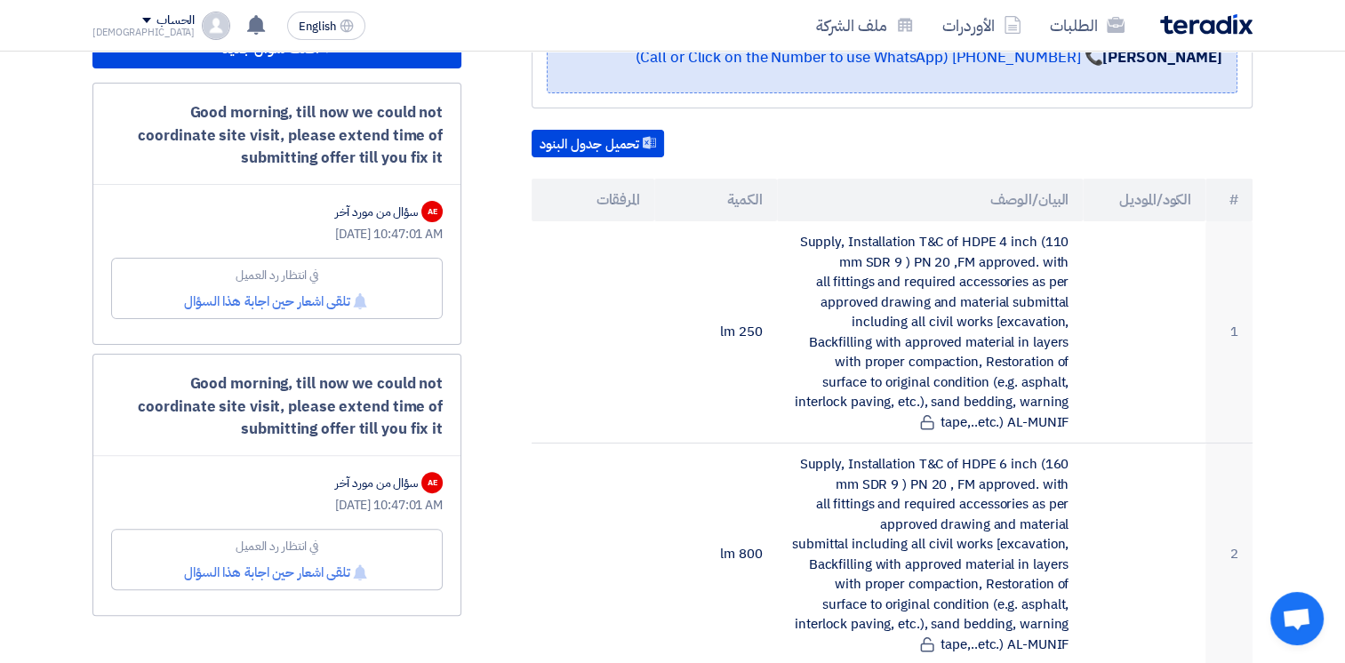
click at [344, 413] on div "Good morning, till now we could not coordinate site visit, please extend time o…" at bounding box center [277, 407] width 332 height 68
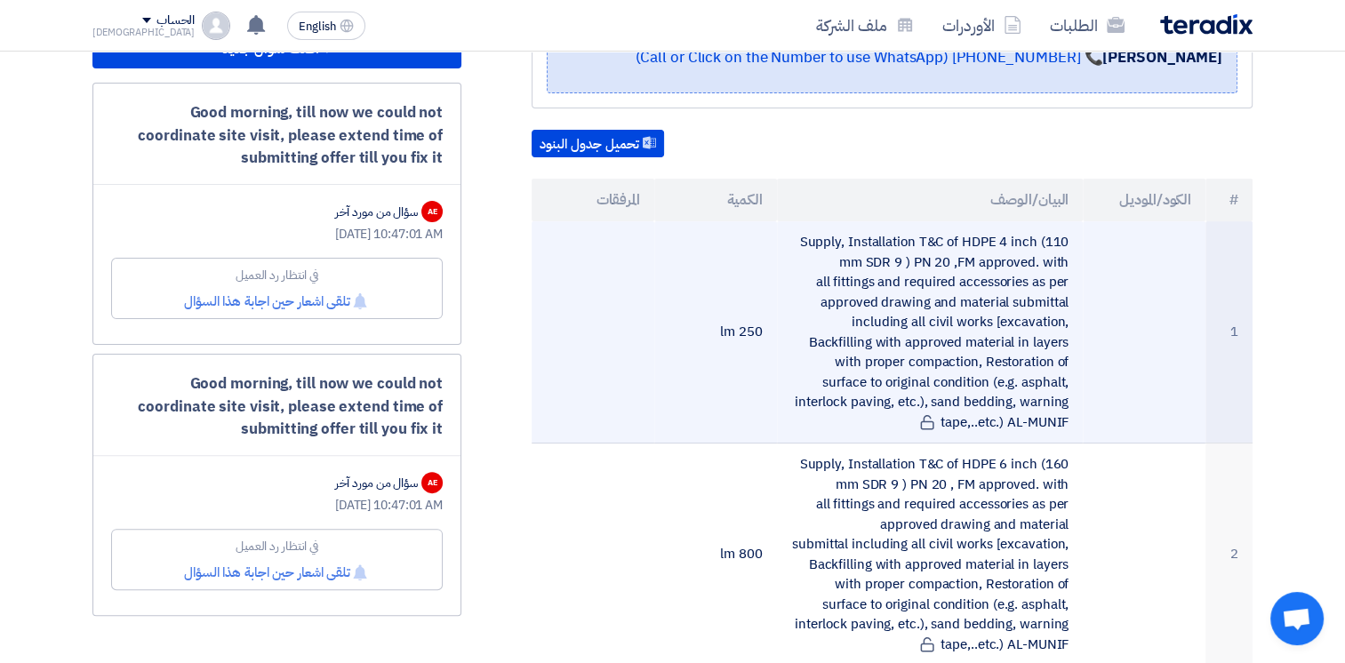
scroll to position [0, 0]
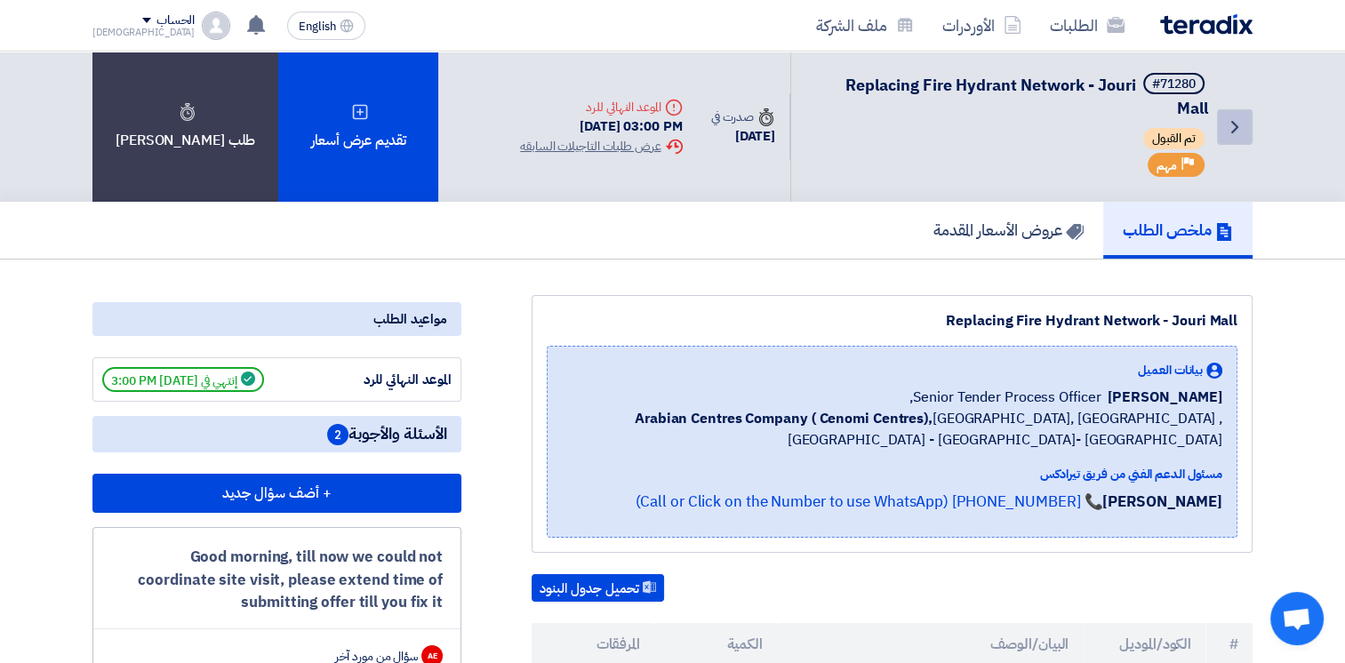
click at [1231, 129] on icon "Back" at bounding box center [1234, 126] width 21 height 21
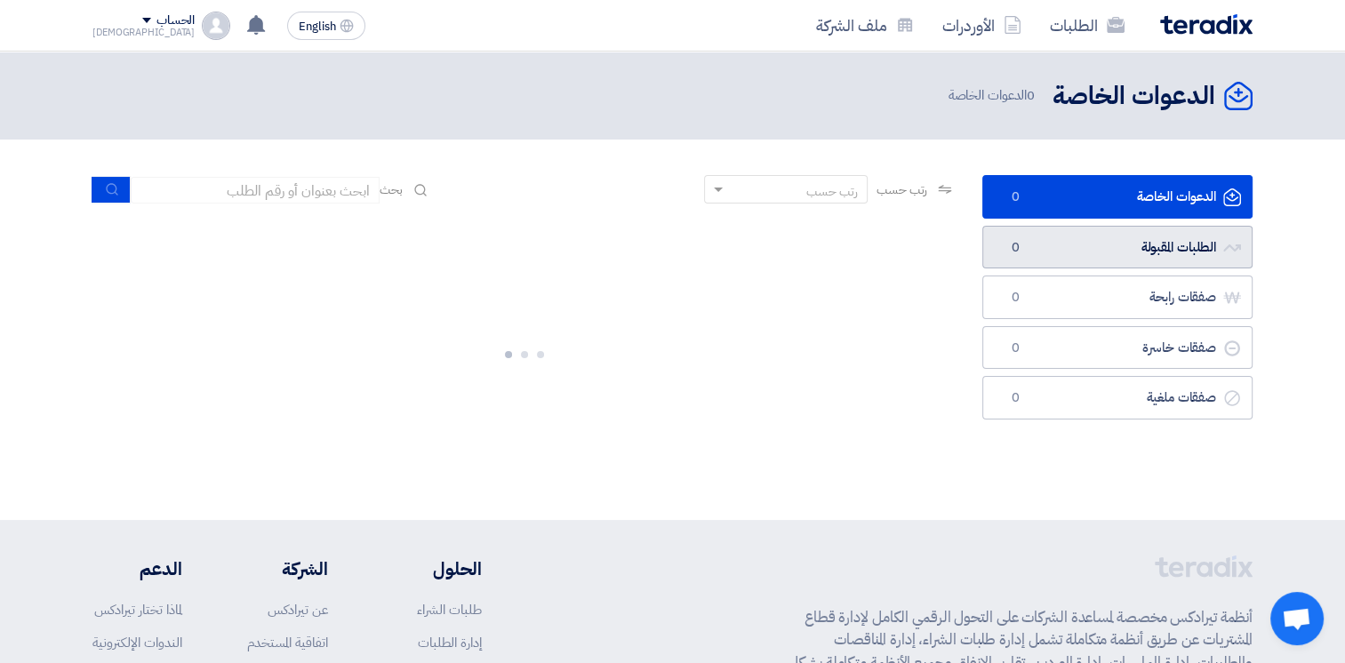
click at [1154, 247] on link "الطلبات المقبولة الطلبات المقبولة 0" at bounding box center [1117, 248] width 270 height 44
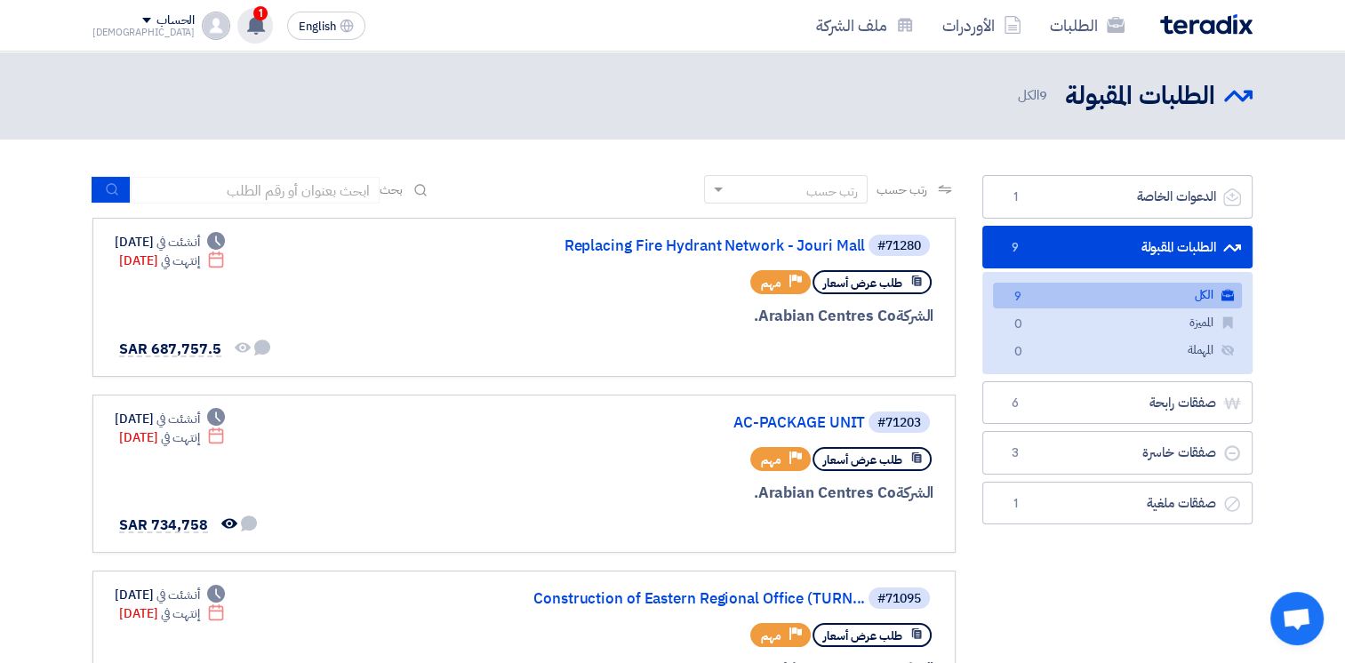
click at [247, 24] on use at bounding box center [256, 25] width 18 height 20
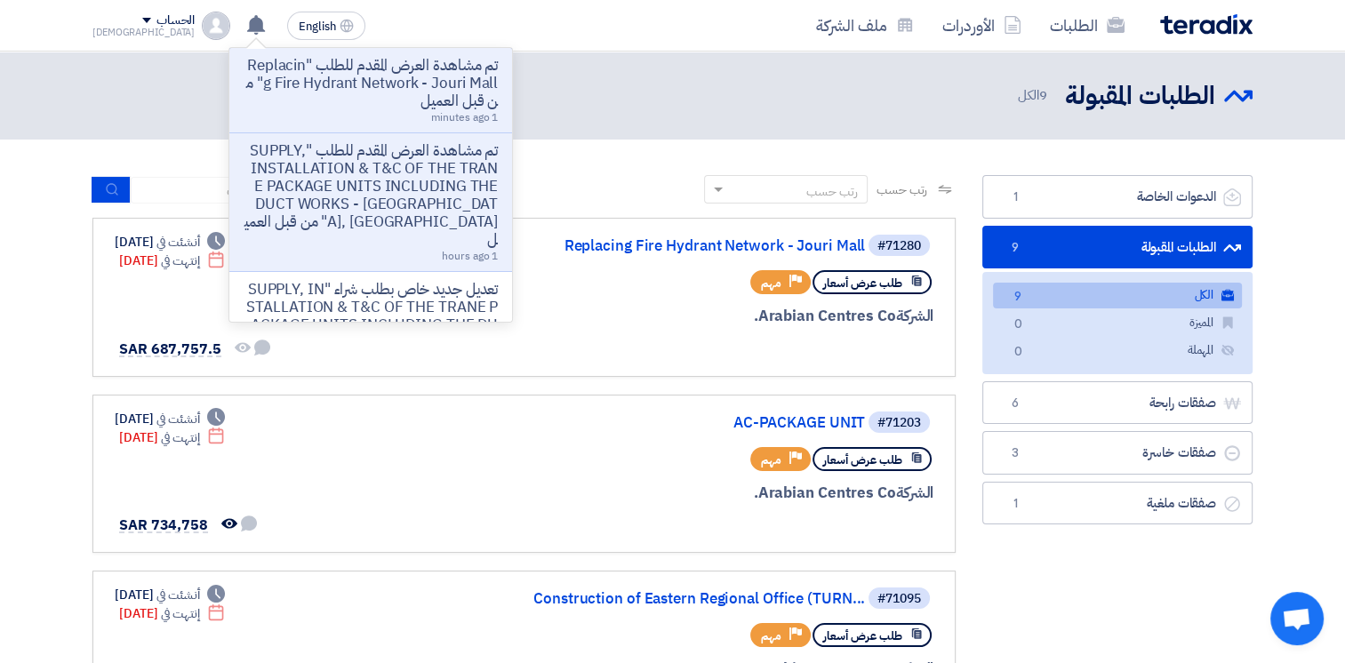
click at [771, 113] on header "الطلبات المقبولة الطلبات المقبولة 9 الكل" at bounding box center [672, 96] width 1345 height 88
